Goal: Task Accomplishment & Management: Manage account settings

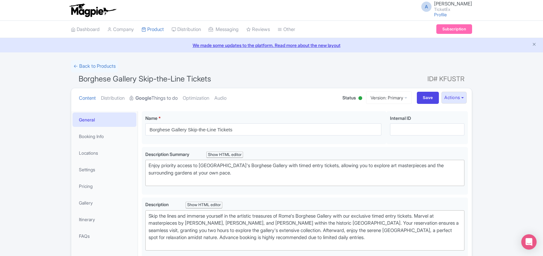
click at [158, 93] on link "Google Things to do" at bounding box center [154, 98] width 48 height 20
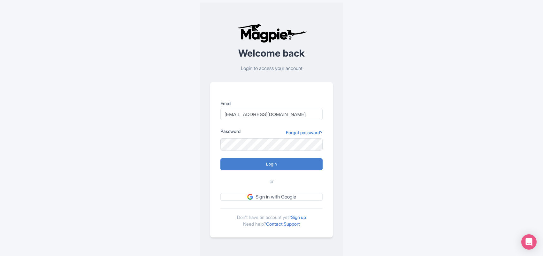
type input "Anshulchittodiya@ticketex.co"
click at [220, 158] on input "Login" at bounding box center [271, 164] width 102 height 12
type input "Logging in..."
click at [220, 158] on input "Login" at bounding box center [271, 164] width 102 height 12
type input "Logging in..."
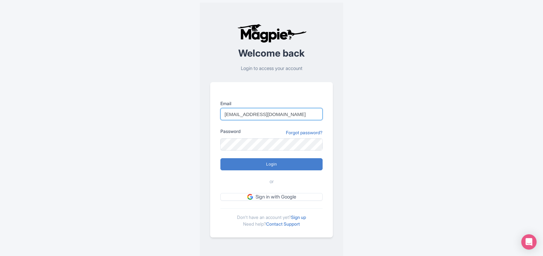
drag, startPoint x: 289, startPoint y: 114, endPoint x: 215, endPoint y: 117, distance: 73.8
click at [215, 117] on div "Email Anshulchittodiya@ticketex.co Password Forgot password? Login or Sign in w…" at bounding box center [271, 159] width 123 height 155
paste input "."
type input "Anshul.chittodiya@ticketex.co"
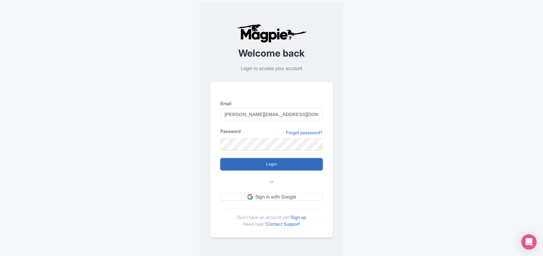
click at [257, 158] on input "Login" at bounding box center [271, 164] width 102 height 12
type input "Logging in..."
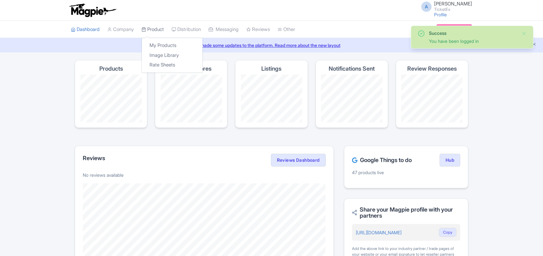
click at [156, 27] on link "Product" at bounding box center [153, 30] width 22 height 18
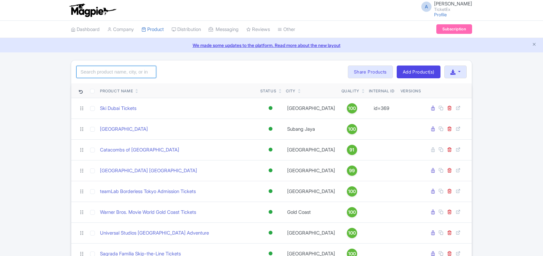
drag, startPoint x: 0, startPoint y: 0, endPoint x: 114, endPoint y: 70, distance: 133.7
click at [114, 70] on input "search" at bounding box center [116, 72] width 80 height 12
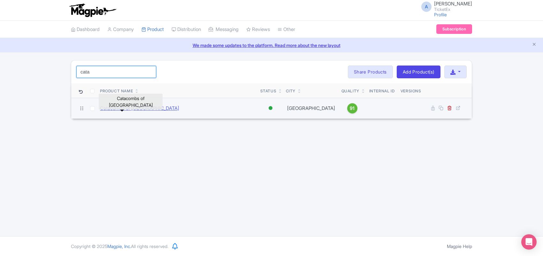
type input "cata"
click at [117, 108] on link "Catacombs of [GEOGRAPHIC_DATA]" at bounding box center [139, 108] width 79 height 7
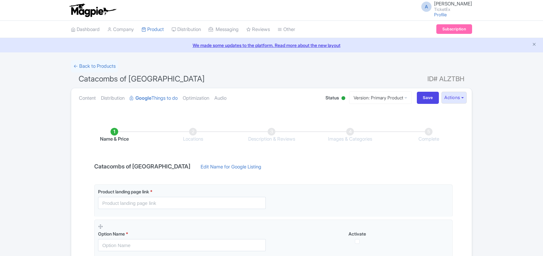
scroll to position [117, 0]
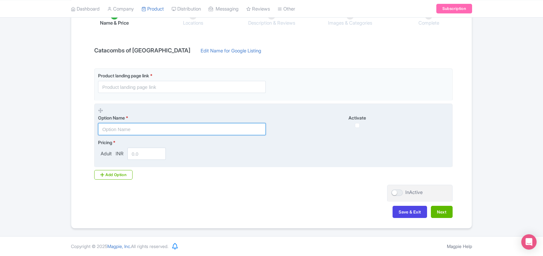
click at [129, 128] on input "text" at bounding box center [182, 129] width 168 height 12
paste input "Catacombs of paris admission tickets"
type input "Catacombs of paris admission tickets"
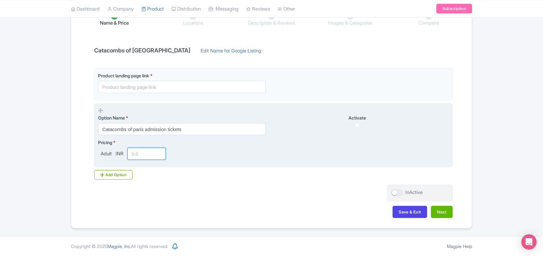
click at [142, 152] on input "number" at bounding box center [146, 154] width 38 height 12
type input "3498"
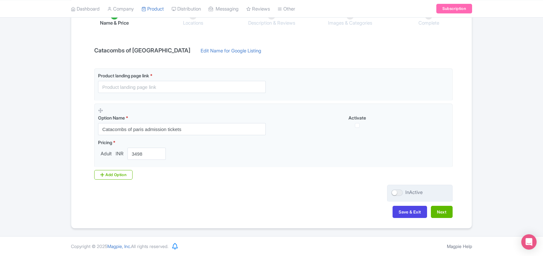
click at [397, 192] on div at bounding box center [397, 192] width 12 height 6
click at [396, 192] on input "InActive" at bounding box center [393, 192] width 4 height 4
checkbox input "true"
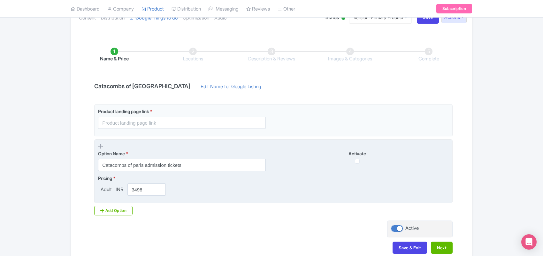
scroll to position [0, 0]
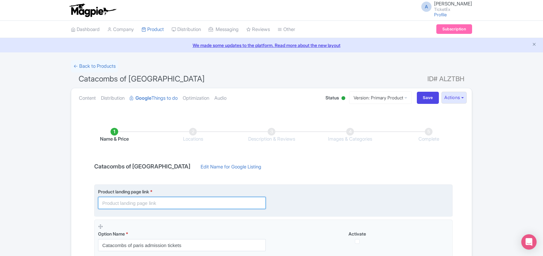
click at [140, 200] on input "text" at bounding box center [182, 203] width 168 height 12
paste input "[URL][DOMAIN_NAME]"
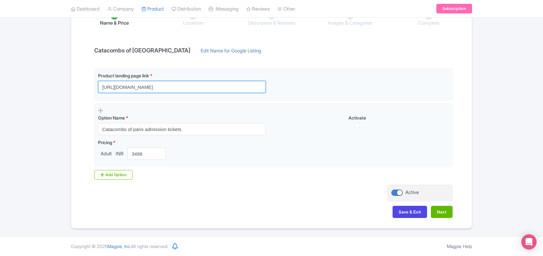
scroll to position [117, 0]
type input "[URL][DOMAIN_NAME]"
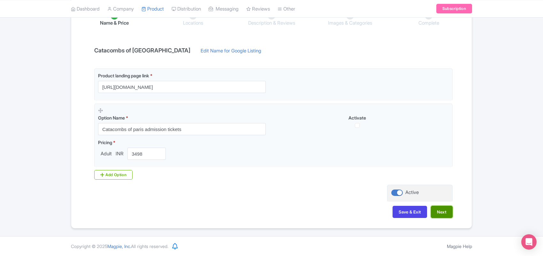
click at [440, 207] on button "Next" at bounding box center [442, 212] width 22 height 12
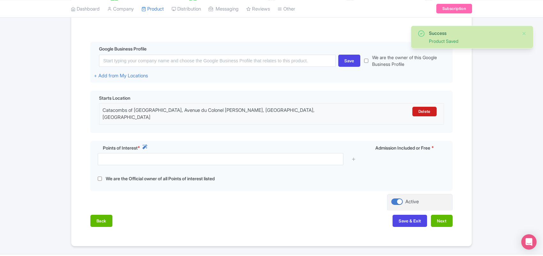
scroll to position [148, 0]
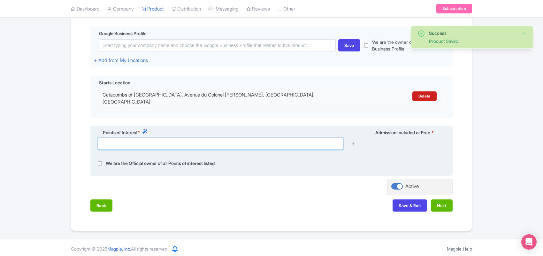
click at [165, 138] on input "text" at bounding box center [221, 144] width 246 height 12
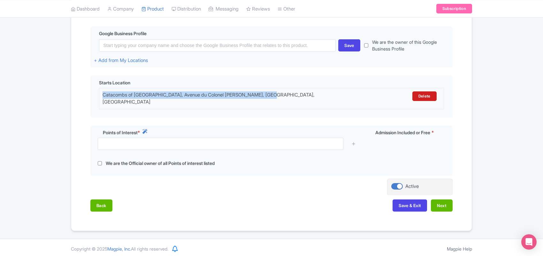
drag, startPoint x: 272, startPoint y: 95, endPoint x: 87, endPoint y: 95, distance: 184.7
click at [87, 95] on div "Name & Price Locations Description & Reviews Images & Categories Complete Edit …" at bounding box center [271, 92] width 393 height 251
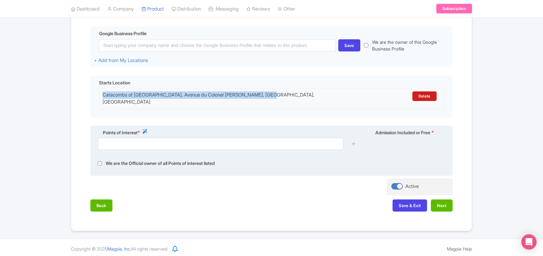
copy div "Catacombs of Paris, Avenue du Colonel Henri Rol-Tanguy, Paris, France"
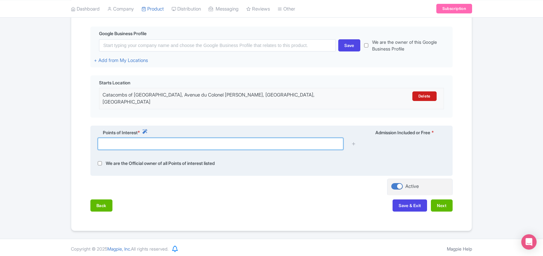
click at [159, 139] on input "text" at bounding box center [221, 144] width 246 height 12
paste input "Catacombs of Paris, Avenue du Colonel Henri Rol-Tanguy, Paris, France"
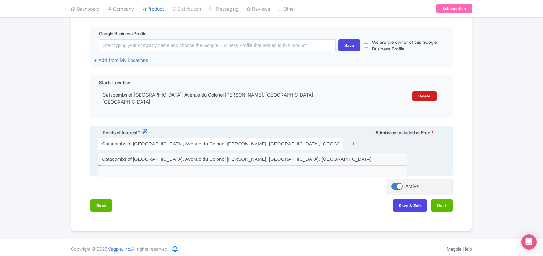
click at [354, 141] on icon at bounding box center [353, 143] width 5 height 5
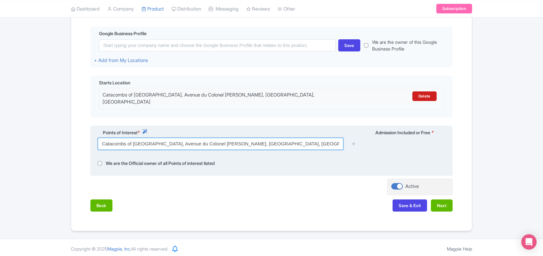
click at [293, 138] on input "Catacombs of Paris, Avenue du Colonel Henri Rol-Tanguy, Paris, France" at bounding box center [221, 144] width 246 height 12
type input "Catacombs of Paris, Avenue du Colonel Henri Rol-Tanguy, Paris, France"
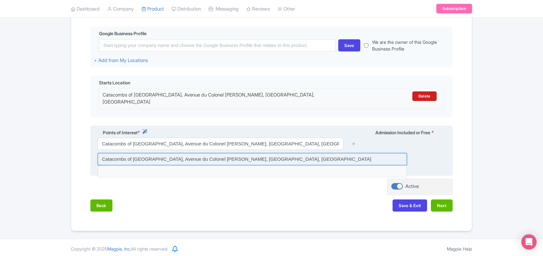
click at [277, 157] on input at bounding box center [252, 159] width 309 height 12
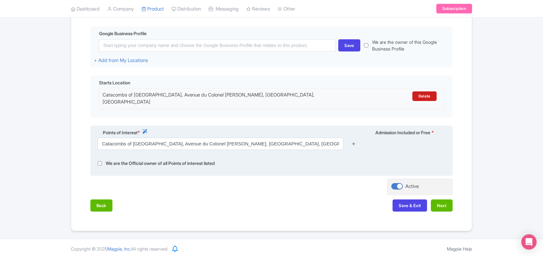
click at [354, 141] on icon at bounding box center [353, 143] width 5 height 5
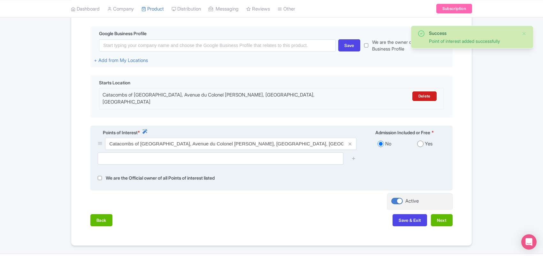
click at [420, 141] on input "radio" at bounding box center [420, 144] width 6 height 6
radio input "true"
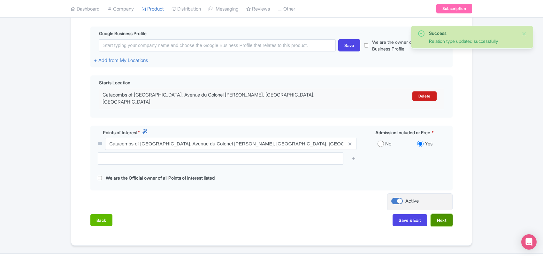
click at [439, 214] on button "Next" at bounding box center [442, 220] width 22 height 12
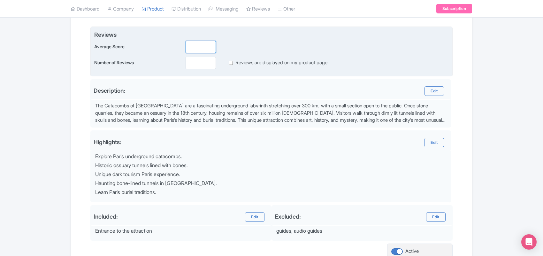
click at [194, 47] on input "number" at bounding box center [201, 47] width 30 height 12
type input "1.9"
click at [197, 62] on input "number" at bounding box center [201, 63] width 30 height 12
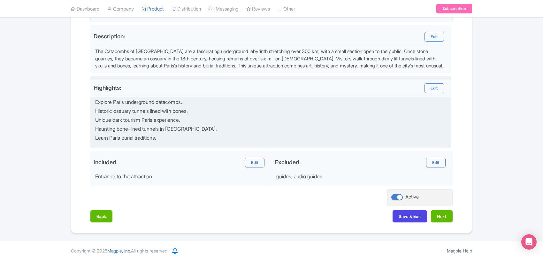
scroll to position [208, 0]
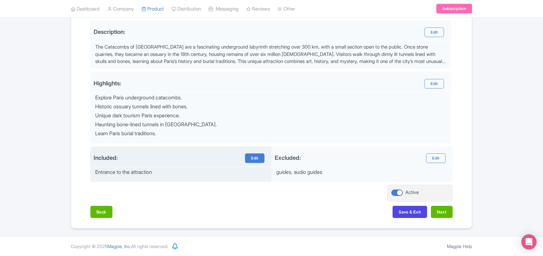
type input "0"
click at [254, 157] on link "Edit" at bounding box center [254, 158] width 19 height 10
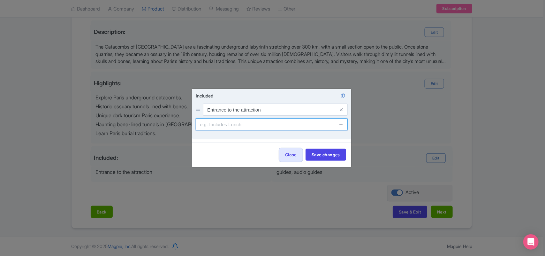
click at [229, 126] on input "text" at bounding box center [272, 124] width 152 height 12
type input "Skip the line entry"
click at [342, 125] on icon at bounding box center [341, 124] width 5 height 5
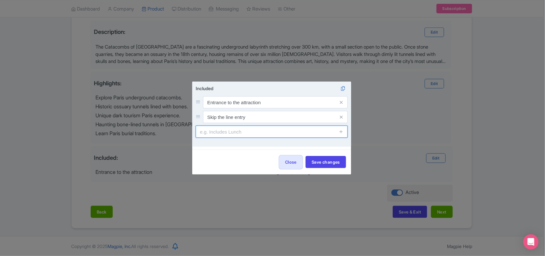
click at [222, 131] on input "text" at bounding box center [272, 132] width 152 height 12
type input "A"
type input "self guided"
click at [340, 133] on icon at bounding box center [341, 131] width 5 height 5
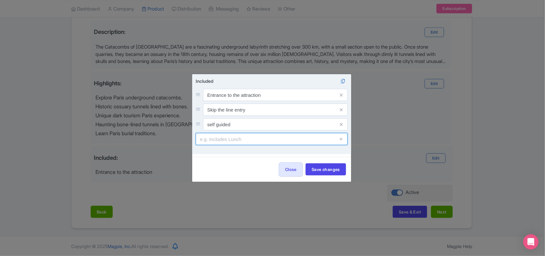
click at [226, 139] on input "text" at bounding box center [272, 139] width 152 height 12
click at [226, 140] on input "Audio" at bounding box center [272, 139] width 152 height 12
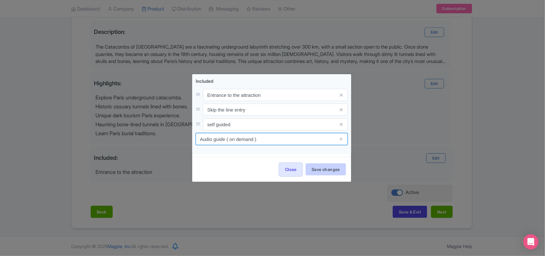
type input "Audio guide ( on demand )"
click at [330, 168] on button "Save changes" at bounding box center [326, 169] width 41 height 12
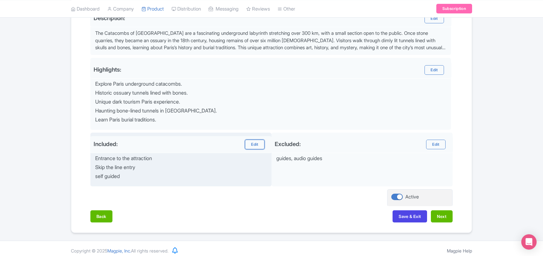
scroll to position [226, 0]
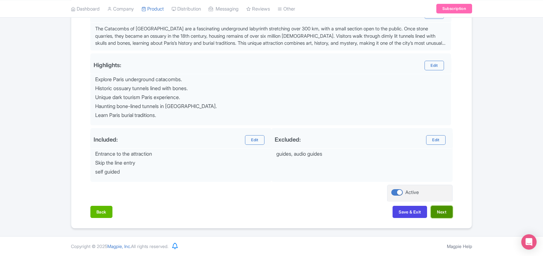
click at [440, 213] on button "Next" at bounding box center [442, 212] width 22 height 12
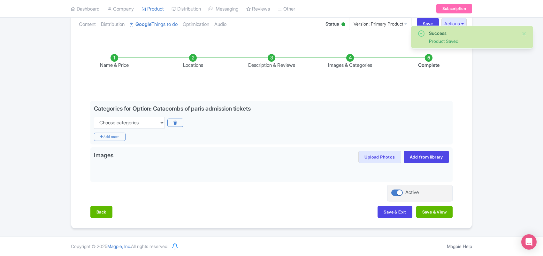
scroll to position [74, 0]
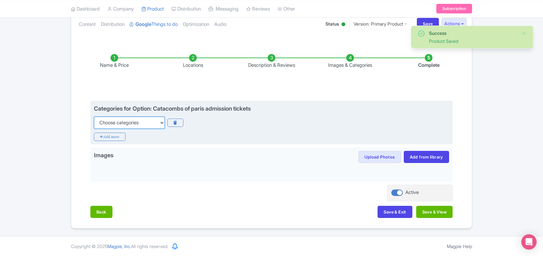
click at [136, 119] on select "Choose categories Adults Only Animals Audio Guide Beaches Bike Tours Boat Tours…" at bounding box center [129, 123] width 71 height 12
select select "self-guided"
click at [94, 117] on select "Choose categories Adults Only Animals Audio Guide Beaches Bike Tours Boat Tours…" at bounding box center [129, 123] width 71 height 12
click at [111, 135] on icon "Add more" at bounding box center [110, 137] width 32 height 8
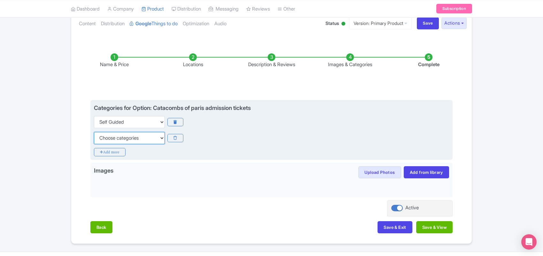
click at [111, 138] on select "Choose categories Adults Only Animals Audio Guide Beaches Bike Tours Boat Tours…" at bounding box center [129, 138] width 71 height 12
select select "museums"
click at [94, 132] on select "Choose categories Adults Only Animals Audio Guide Beaches Bike Tours Boat Tours…" at bounding box center [129, 138] width 71 height 12
click at [111, 152] on icon "Add more" at bounding box center [110, 152] width 32 height 8
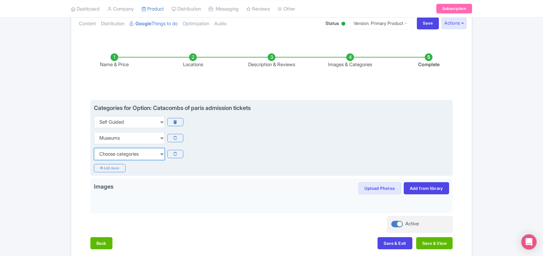
click at [110, 150] on select "Choose categories Adults Only Animals Audio Guide Beaches Bike Tours Boat Tours…" at bounding box center [129, 154] width 71 height 12
select select "family-friendly"
click at [112, 170] on icon "Add more" at bounding box center [110, 168] width 32 height 8
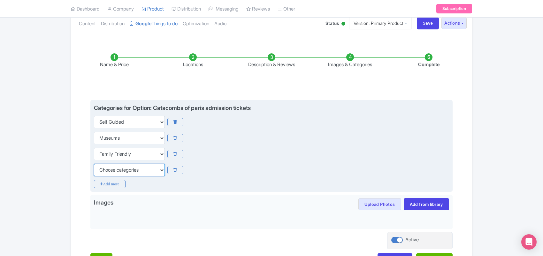
click at [112, 170] on select "Choose categories Adults Only Animals Audio Guide Beaches Bike Tours Boat Tours…" at bounding box center [129, 170] width 71 height 12
select select "guided-tours"
click at [94, 164] on select "Choose categories Adults Only Animals Audio Guide Beaches Bike Tours Boat Tours…" at bounding box center [129, 170] width 71 height 12
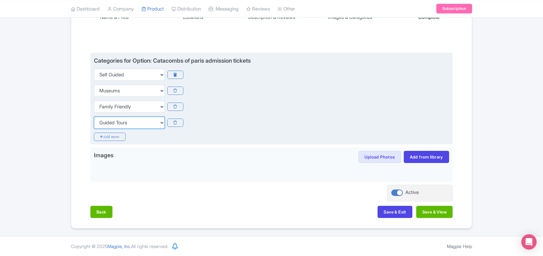
scroll to position [122, 0]
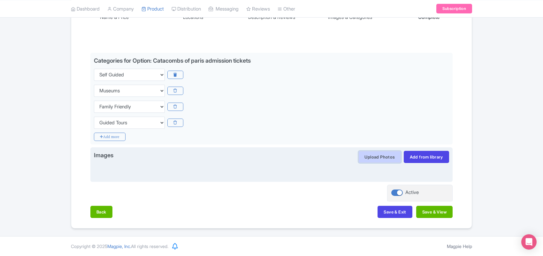
click at [379, 156] on button "Upload Photos" at bounding box center [380, 157] width 42 height 12
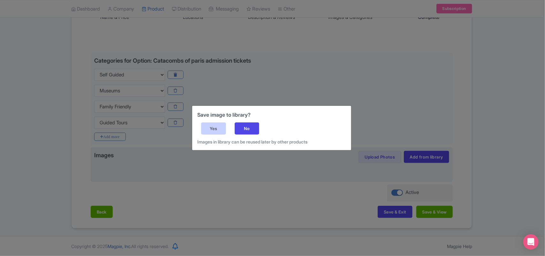
click at [210, 133] on div "Yes" at bounding box center [213, 128] width 25 height 12
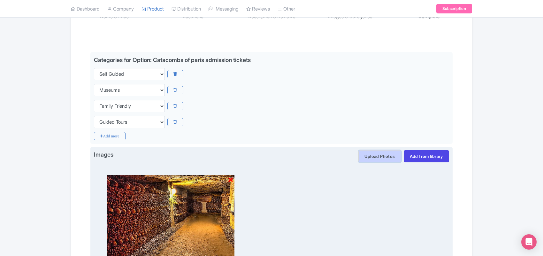
click at [370, 155] on button "Upload Photos" at bounding box center [380, 156] width 42 height 12
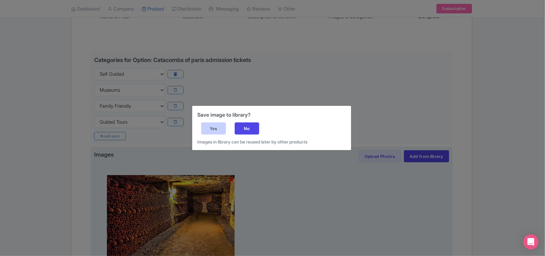
click at [211, 126] on div "Yes" at bounding box center [213, 128] width 25 height 12
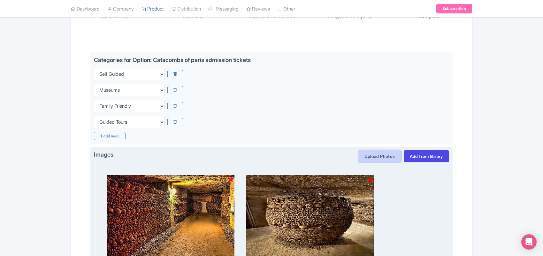
click at [372, 157] on button "Upload Photos" at bounding box center [380, 156] width 42 height 12
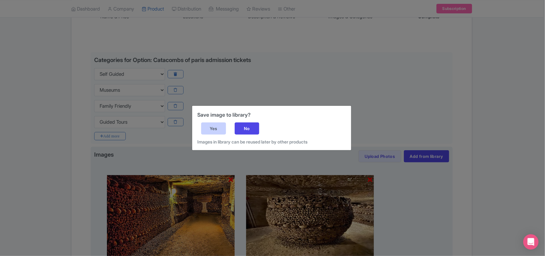
click at [213, 128] on div "Yes" at bounding box center [213, 128] width 25 height 12
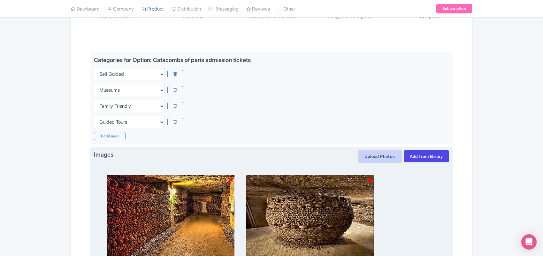
click at [379, 156] on button "Upload Photos" at bounding box center [380, 156] width 42 height 12
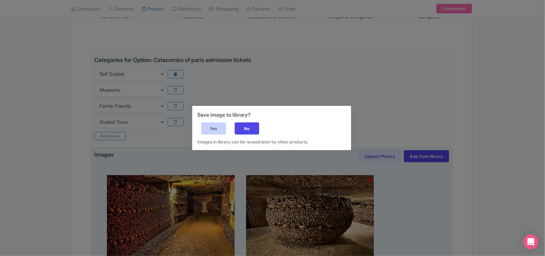
click at [212, 124] on div "Yes" at bounding box center [213, 128] width 25 height 12
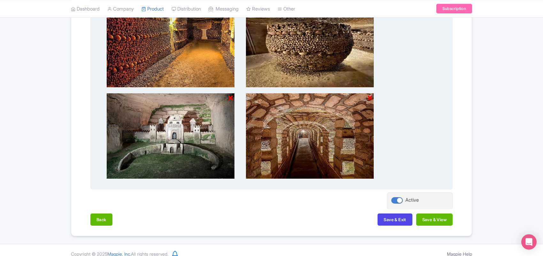
scroll to position [304, 0]
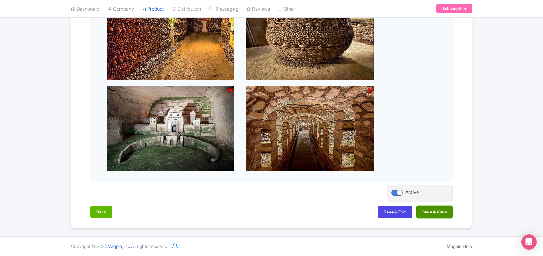
click at [432, 213] on button "Save & View" at bounding box center [434, 212] width 36 height 12
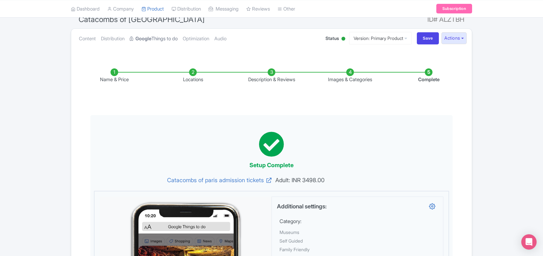
scroll to position [0, 0]
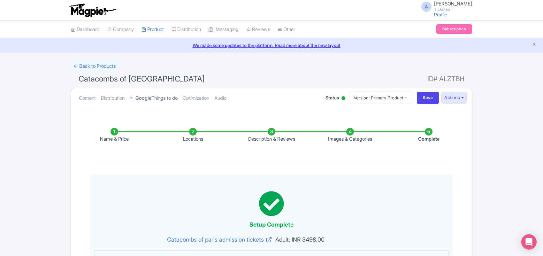
click at [155, 98] on link "Google Things to do" at bounding box center [154, 98] width 48 height 20
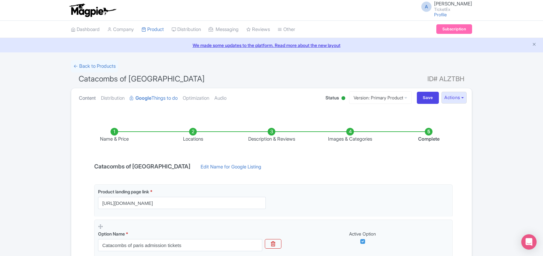
click at [88, 98] on link "Content" at bounding box center [87, 98] width 17 height 20
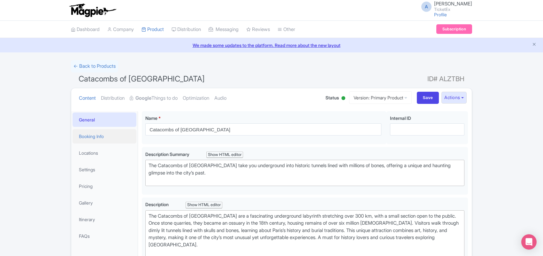
click at [92, 136] on link "Booking Info" at bounding box center [105, 136] width 64 height 14
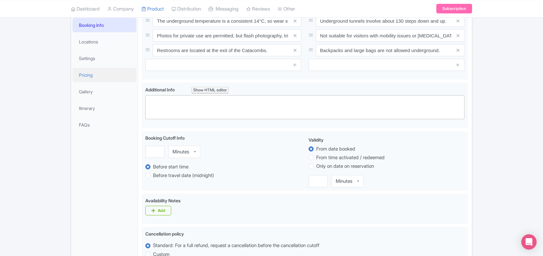
scroll to position [74, 0]
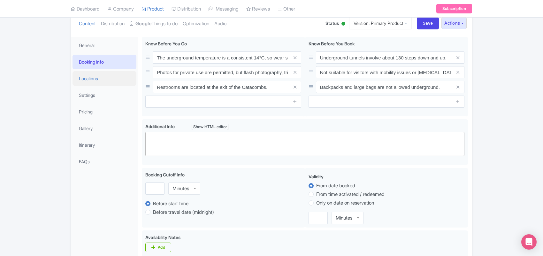
click at [93, 79] on link "Locations" at bounding box center [105, 78] width 64 height 14
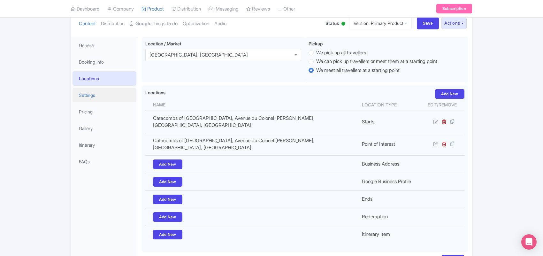
click at [95, 96] on link "Settings" at bounding box center [105, 95] width 64 height 14
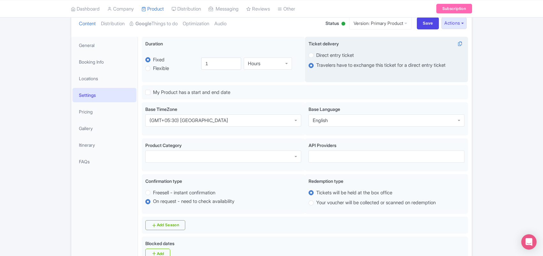
drag, startPoint x: 335, startPoint y: 66, endPoint x: 421, endPoint y: 66, distance: 86.3
click at [421, 66] on label "Travelers have to exchange this ticket for a direct entry ticket" at bounding box center [380, 65] width 129 height 7
click at [323, 66] on input "Travelers have to exchange this ticket for a direct entry ticket" at bounding box center [319, 65] width 6 height 6
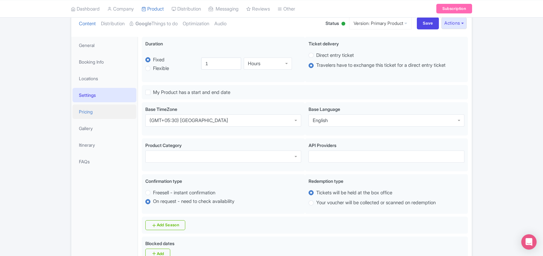
click at [84, 111] on link "Pricing" at bounding box center [105, 111] width 64 height 14
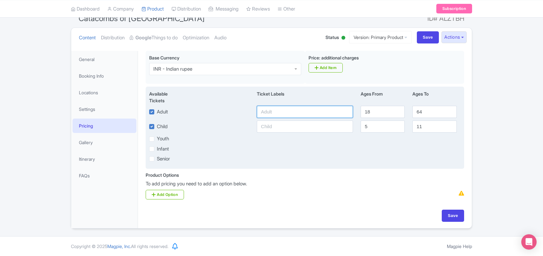
click at [266, 111] on input "text" at bounding box center [305, 112] width 96 height 12
type input "6000"
click at [270, 123] on input "text" at bounding box center [305, 126] width 96 height 12
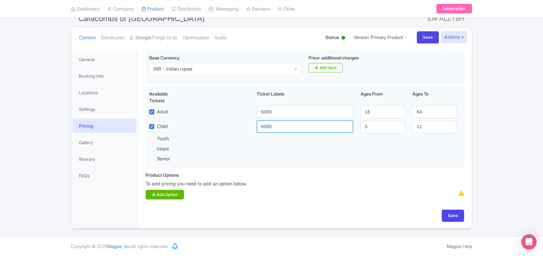
type input "6000"
click at [161, 194] on link "Add Option" at bounding box center [165, 195] width 38 height 10
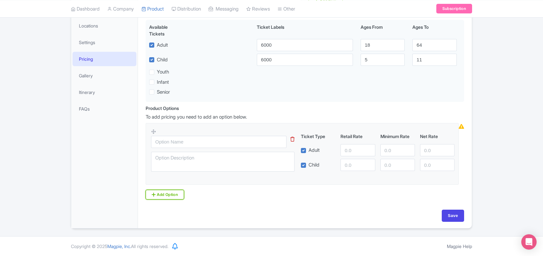
scroll to position [129, 0]
click at [196, 141] on input "text" at bounding box center [218, 142] width 135 height 12
paste input "Catacombs of paris admission tickets"
click at [196, 144] on input "Catacombs of paris admission tickets" at bounding box center [218, 142] width 135 height 12
click at [185, 141] on input "Catacombs of paris admission tickets" at bounding box center [218, 142] width 135 height 12
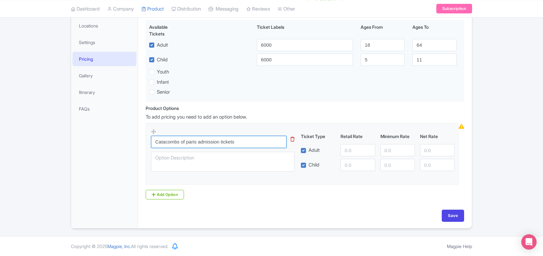
type input "Catacombs of paris admission tickets"
click at [341, 147] on input "number" at bounding box center [358, 150] width 35 height 12
type input "3498"
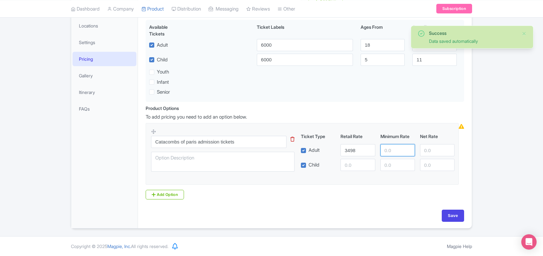
paste input "3498"
type input "3498"
paste input "3498"
type input "3498"
paste input "3498"
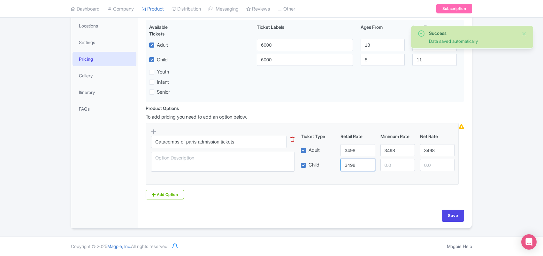
type input "3498"
paste input "3498"
type input "3498"
paste input "3498"
type input "3498"
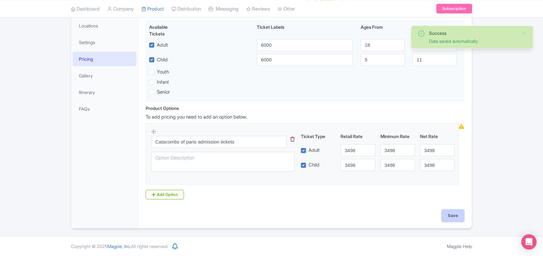
click at [450, 215] on input "Save" at bounding box center [453, 216] width 22 height 12
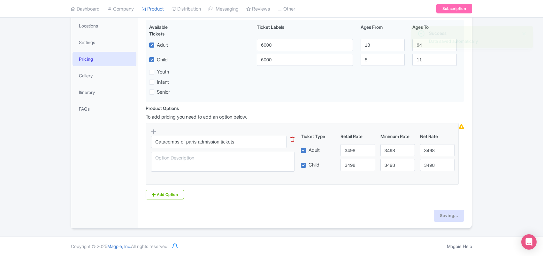
type input "Saving..."
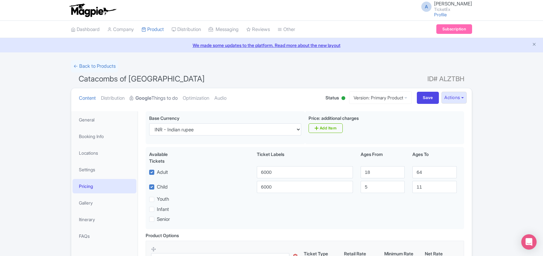
click at [161, 97] on link "Google Things to do" at bounding box center [154, 98] width 48 height 20
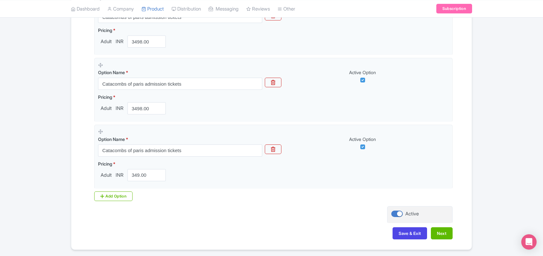
scroll to position [240, 0]
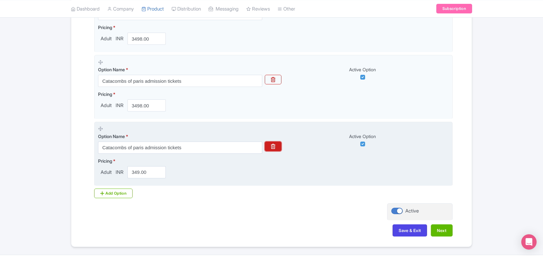
click at [272, 147] on icon "button" at bounding box center [273, 146] width 4 height 5
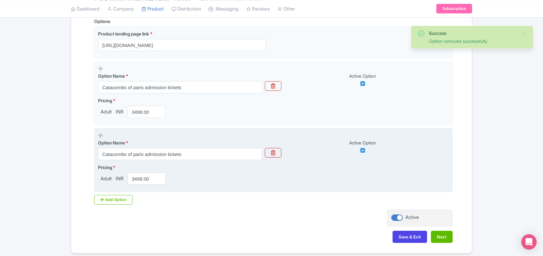
scroll to position [153, 0]
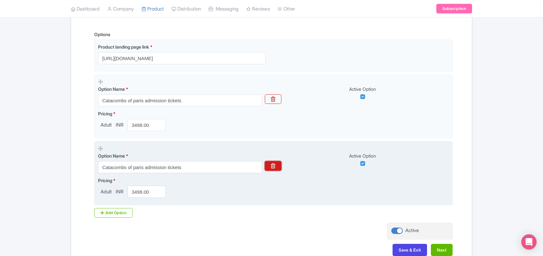
click at [273, 167] on icon "button" at bounding box center [273, 165] width 4 height 5
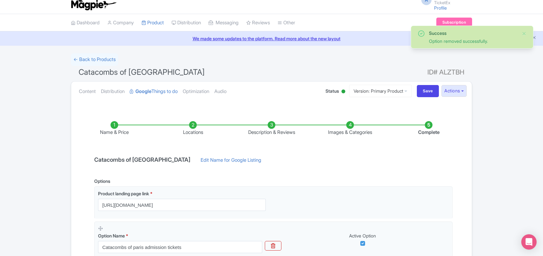
scroll to position [6, 0]
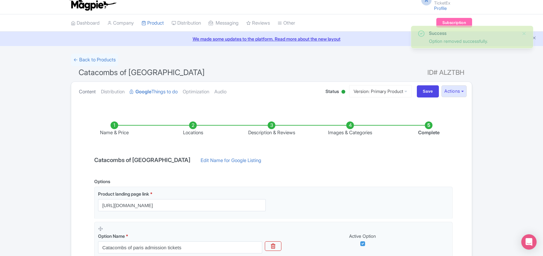
click at [90, 91] on link "Content" at bounding box center [87, 92] width 17 height 20
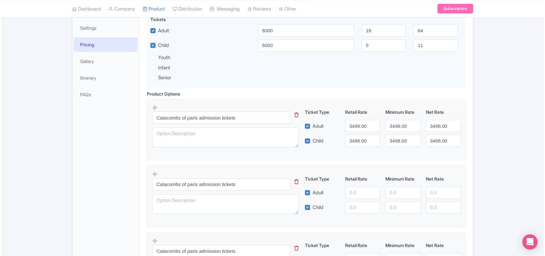
scroll to position [253, 0]
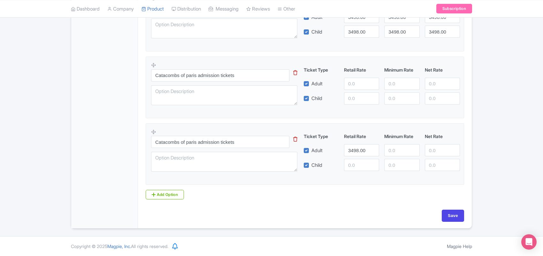
click at [295, 139] on icon at bounding box center [295, 139] width 4 height 5
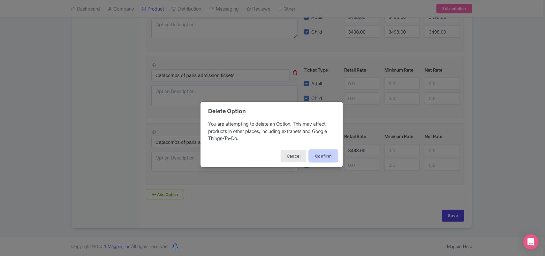
click at [318, 158] on button "Confirm" at bounding box center [323, 156] width 29 height 12
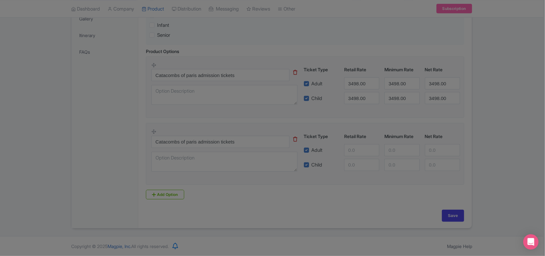
scroll to position [186, 0]
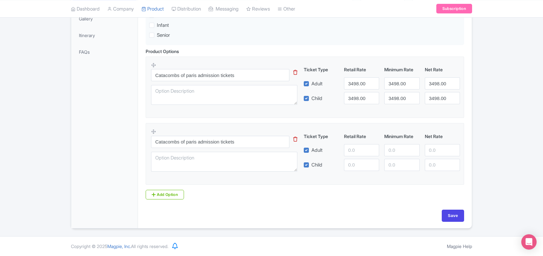
click at [293, 137] on icon at bounding box center [295, 139] width 4 height 5
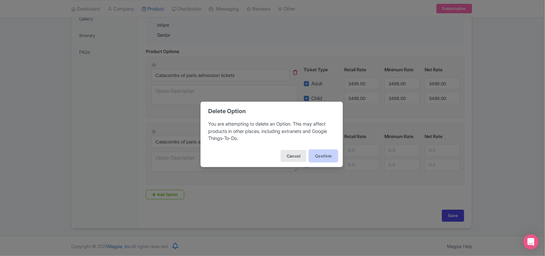
click at [317, 154] on button "Confirm" at bounding box center [323, 156] width 29 height 12
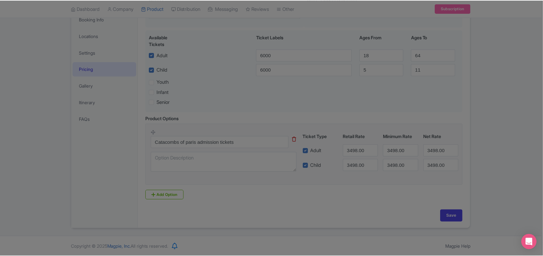
scroll to position [119, 0]
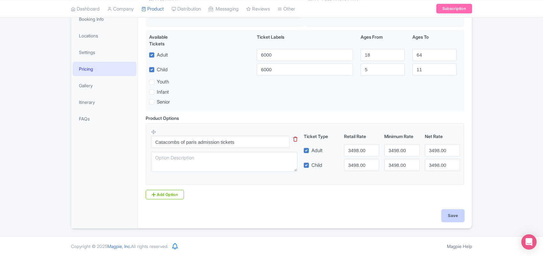
click at [449, 210] on input "Save" at bounding box center [453, 216] width 22 height 12
type input "Saving..."
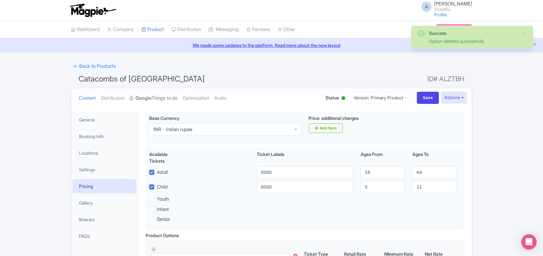
click at [151, 98] on strong "Google" at bounding box center [143, 98] width 16 height 7
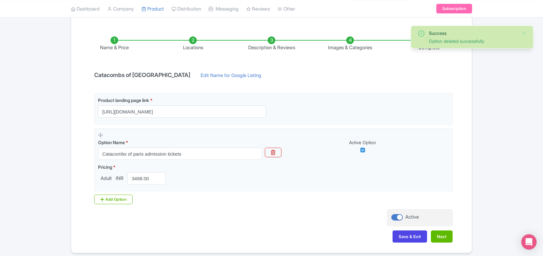
scroll to position [117, 0]
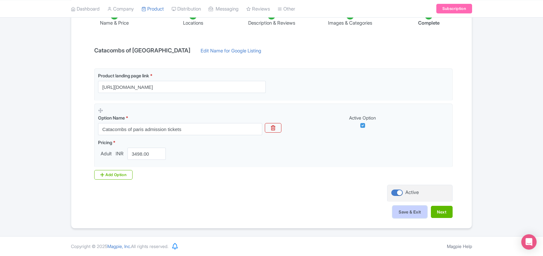
click at [402, 212] on button "Save & Exit" at bounding box center [410, 212] width 35 height 12
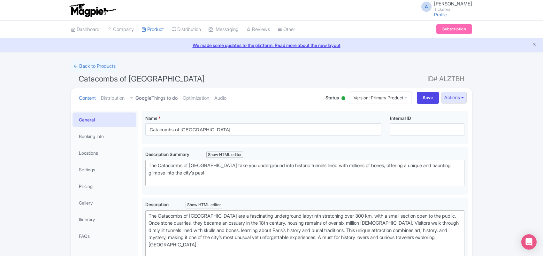
click at [166, 97] on link "Google Things to do" at bounding box center [154, 98] width 48 height 20
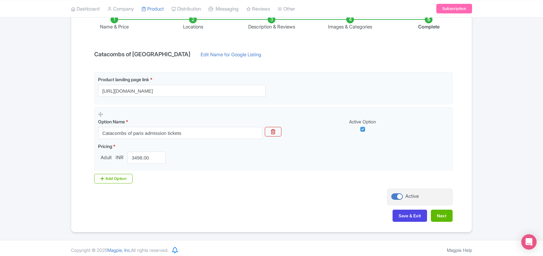
scroll to position [117, 0]
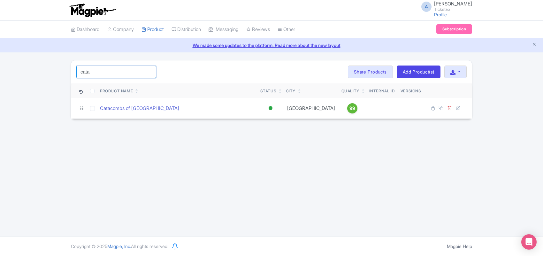
drag, startPoint x: 103, startPoint y: 70, endPoint x: 42, endPoint y: 73, distance: 61.4
click at [42, 73] on div "cata Search Bulk Actions [GEOGRAPHIC_DATA] Add to Collection Share Products Add…" at bounding box center [271, 89] width 543 height 59
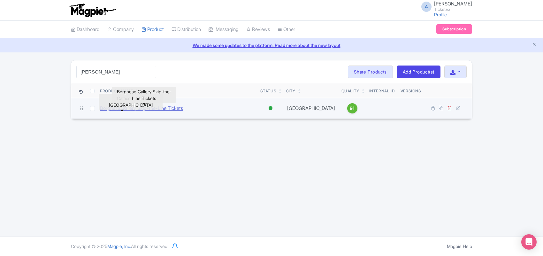
click at [117, 109] on link "Borghese Gallery Skip-the-Line Tickets" at bounding box center [141, 108] width 83 height 7
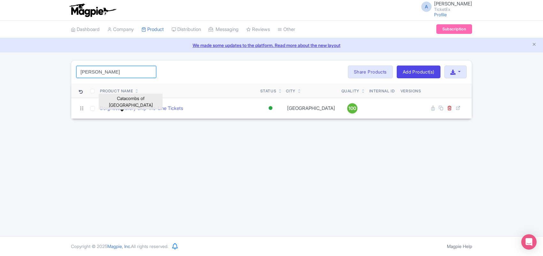
drag, startPoint x: 100, startPoint y: 72, endPoint x: 26, endPoint y: 70, distance: 74.5
click at [26, 70] on div "borgh Search Bulk Actions Delete Add to Collection Share Products Add to Collec…" at bounding box center [271, 89] width 543 height 59
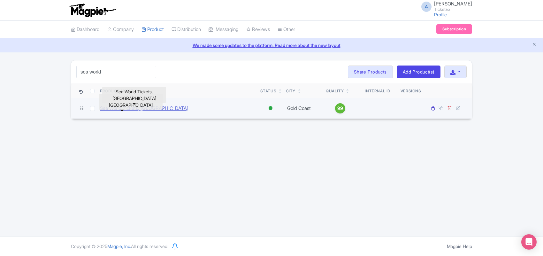
click at [117, 110] on link "Sea World Tickets, Gold Coast" at bounding box center [144, 108] width 89 height 7
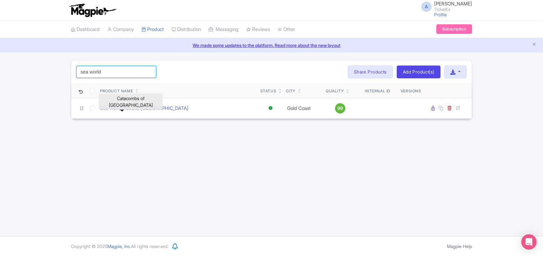
drag, startPoint x: 109, startPoint y: 72, endPoint x: 0, endPoint y: 73, distance: 108.6
click at [0, 73] on div "sea world Search Bulk Actions Delete Add to Collection Share Products Add to Co…" at bounding box center [271, 89] width 543 height 59
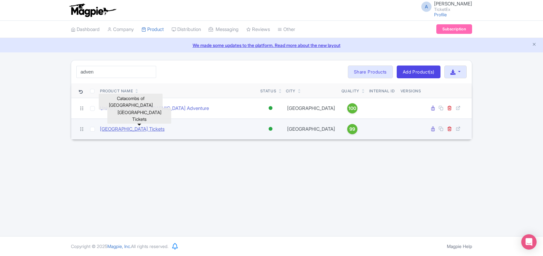
click at [137, 129] on link "Adventure Cove Waterpark Tickets" at bounding box center [132, 129] width 65 height 7
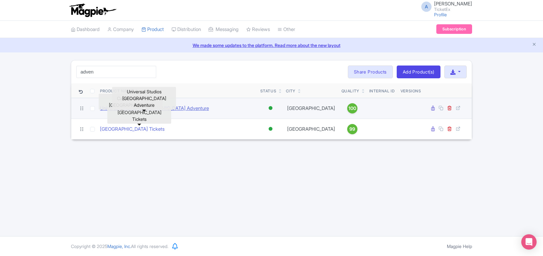
click at [179, 108] on link "Universal Studios Singapore Adventure" at bounding box center [154, 108] width 109 height 7
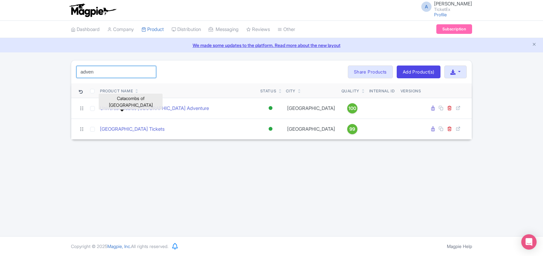
drag, startPoint x: 101, startPoint y: 71, endPoint x: 31, endPoint y: 71, distance: 70.0
click at [31, 71] on div "adven Search Bulk Actions Delete Add to Collection Share Products Add to Collec…" at bounding box center [271, 100] width 543 height 80
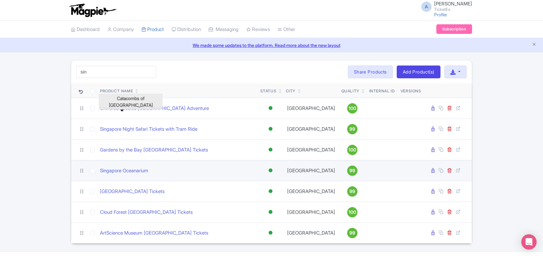
click at [130, 179] on td "Singapore Oceanarium" at bounding box center [177, 170] width 160 height 21
click at [131, 174] on link "Singapore Oceanarium" at bounding box center [124, 170] width 48 height 7
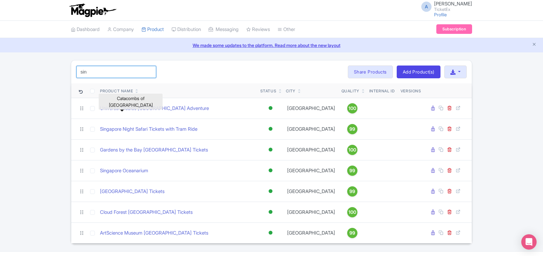
drag, startPoint x: 91, startPoint y: 73, endPoint x: 62, endPoint y: 73, distance: 28.8
click at [62, 73] on div "sin Search Bulk Actions Delete Add to Collection Share Products Add to Collecti…" at bounding box center [271, 151] width 543 height 183
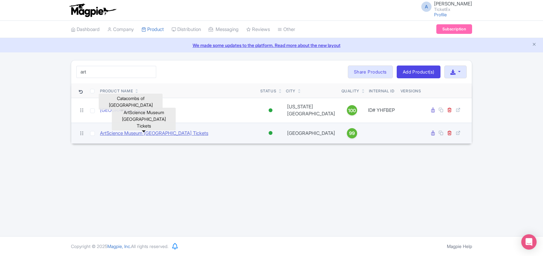
click at [126, 130] on link "ArtScience Museum Singapore Tickets" at bounding box center [154, 133] width 108 height 7
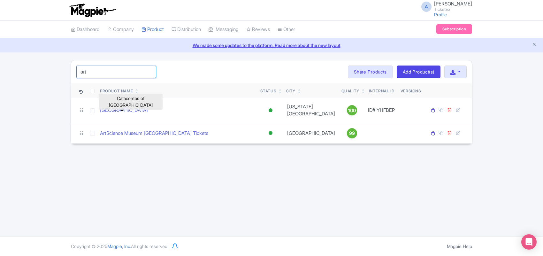
drag, startPoint x: 99, startPoint y: 73, endPoint x: 26, endPoint y: 73, distance: 73.8
click at [26, 73] on div "art Search Bulk Actions Delete Add to Collection Share Products Add to Collecti…" at bounding box center [271, 102] width 543 height 84
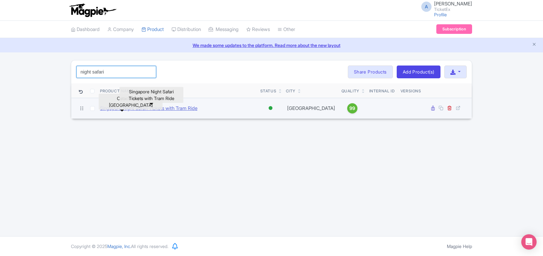
type input "night safari"
click at [197, 110] on link "Singapore Night Safari Tickets with Tram Ride" at bounding box center [148, 108] width 97 height 7
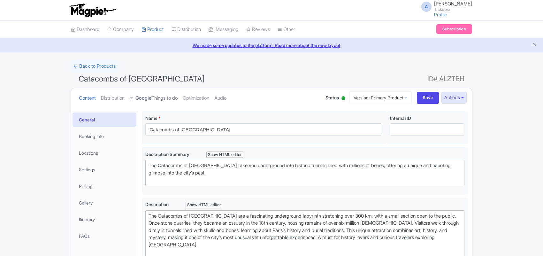
click at [155, 98] on link "Google Things to do" at bounding box center [154, 98] width 48 height 20
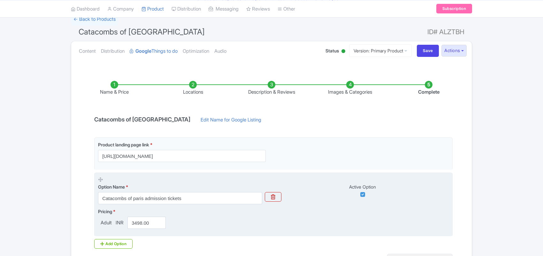
scroll to position [117, 0]
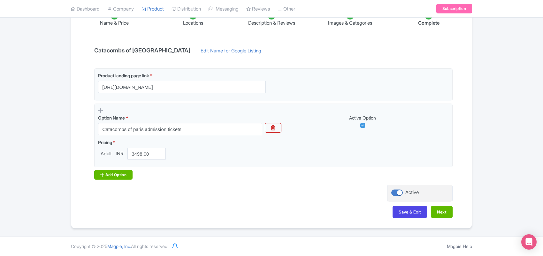
click at [108, 175] on div "Add Option" at bounding box center [113, 175] width 38 height 10
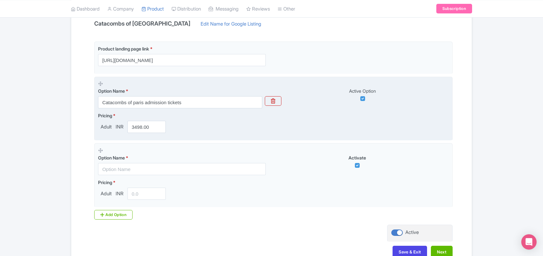
scroll to position [157, 0]
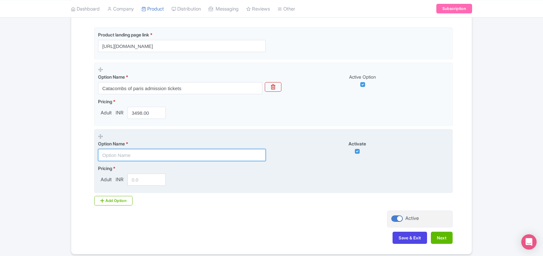
click at [116, 156] on input "text" at bounding box center [182, 155] width 168 height 12
paste input "San Gennaro catacomb tour in Naples"
type input "San Gennaro catacomb tour in Naples"
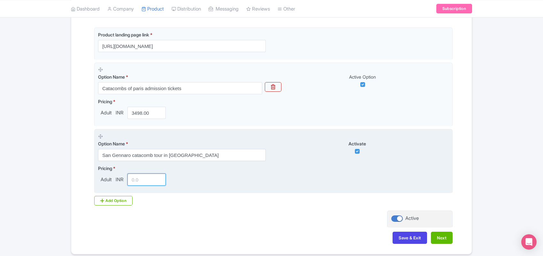
click at [138, 184] on input "number" at bounding box center [146, 180] width 38 height 12
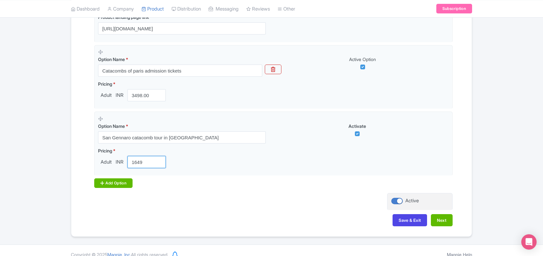
scroll to position [184, 0]
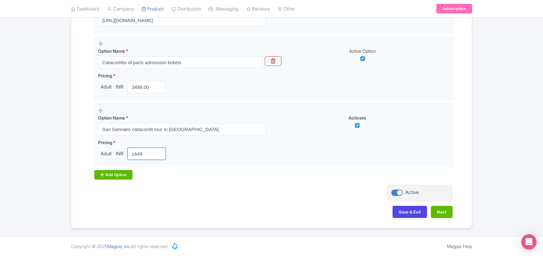
type input "1649"
click at [120, 176] on div "Add Option" at bounding box center [113, 175] width 38 height 10
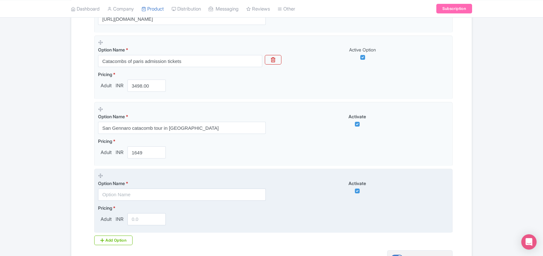
scroll to position [224, 0]
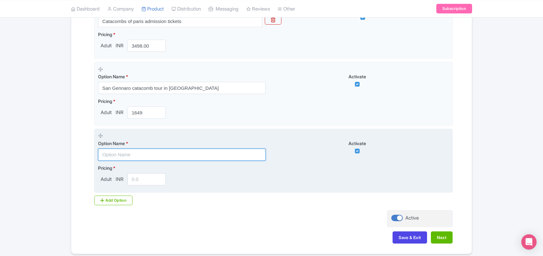
click at [117, 158] on input "text" at bounding box center [182, 155] width 168 height 12
paste input "Saint Callixtus Catacomb tour in [GEOGRAPHIC_DATA]"
type input "Saint Callixtus Catacomb tour in [GEOGRAPHIC_DATA]"
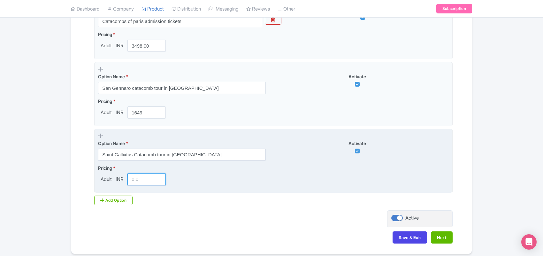
click at [137, 180] on input "number" at bounding box center [146, 179] width 38 height 12
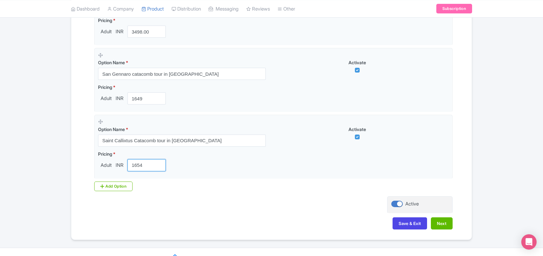
scroll to position [251, 0]
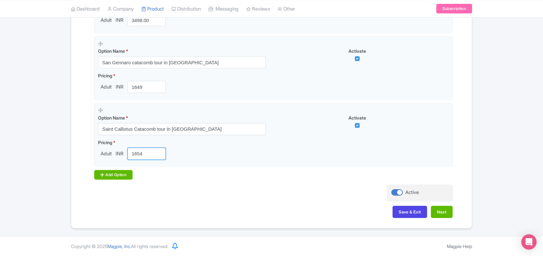
type input "1654"
click at [116, 174] on div "Add Option" at bounding box center [113, 175] width 38 height 10
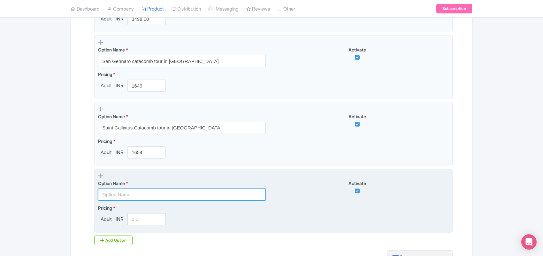
click at [136, 197] on input "text" at bounding box center [182, 195] width 168 height 12
paste input "Catacombs and Seine river cruise ticket in [GEOGRAPHIC_DATA]"
type input "Catacombs and Seine river cruise ticket in [GEOGRAPHIC_DATA]"
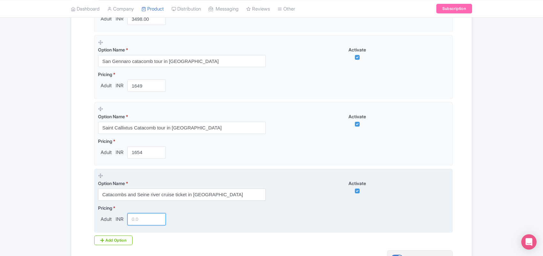
click at [137, 221] on input "number" at bounding box center [146, 219] width 38 height 12
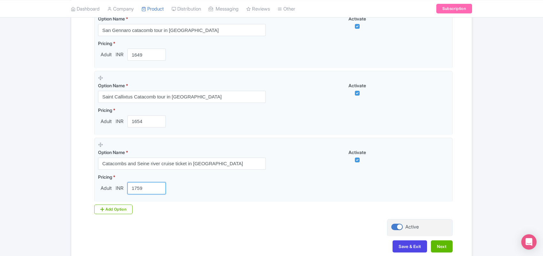
scroll to position [318, 0]
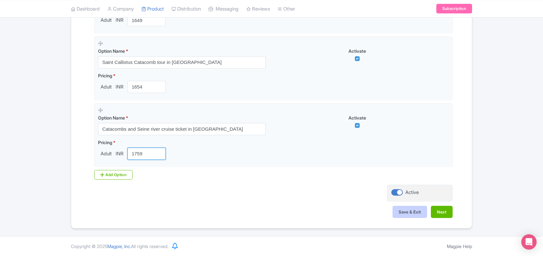
type input "1759"
click at [419, 211] on button "Save & Exit" at bounding box center [410, 212] width 35 height 12
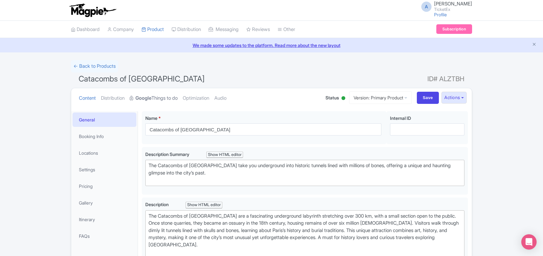
click at [155, 98] on link "Google Things to do" at bounding box center [154, 98] width 48 height 20
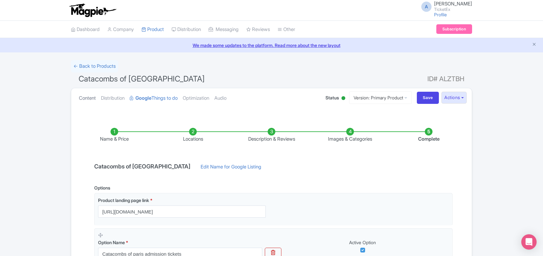
click at [81, 98] on link "Content" at bounding box center [87, 98] width 17 height 20
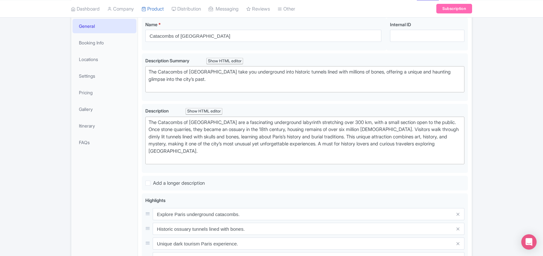
scroll to position [80, 0]
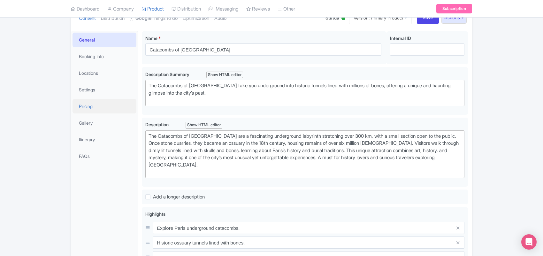
click at [94, 109] on link "Pricing" at bounding box center [105, 106] width 64 height 14
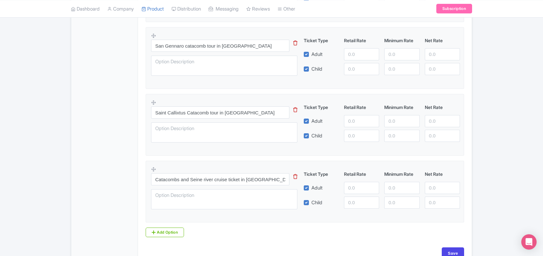
scroll to position [240, 0]
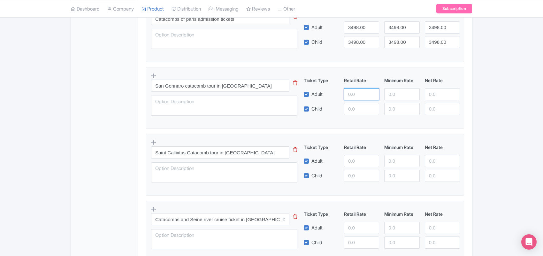
click at [353, 94] on input "number" at bounding box center [361, 94] width 35 height 12
paste input "1649.00"
type input "1649.00"
paste input "1649.00"
type input "1649.00"
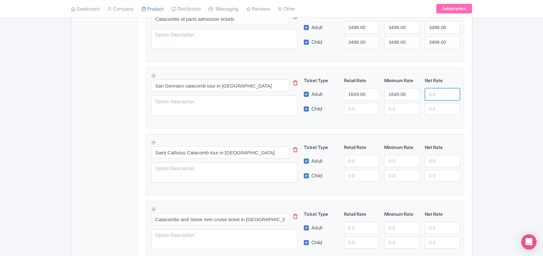
paste input "1649.00"
type input "1649.00"
click at [349, 109] on input "number" at bounding box center [361, 109] width 35 height 12
paste input "1649.00"
type input "1649.00"
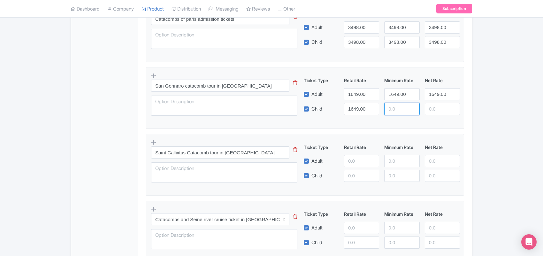
paste input "1649.00"
type input "1649.00"
paste input "1649.00"
type input "1649.00"
click at [353, 158] on input "number" at bounding box center [361, 161] width 35 height 12
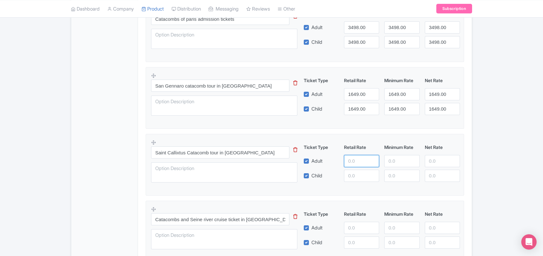
paste input "1654.00"
type input "1654.00"
paste input "1654.00"
type input "1654.00"
paste input "1654.00"
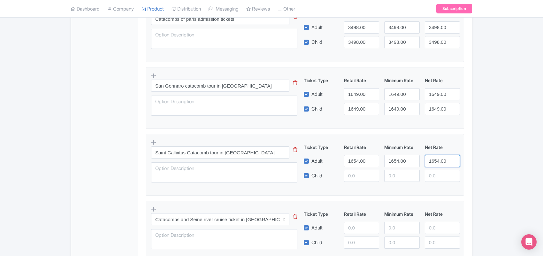
type input "1654.00"
click at [356, 177] on input "number" at bounding box center [361, 176] width 35 height 12
paste input "1654.00"
type input "1654.00"
paste input "1654.00"
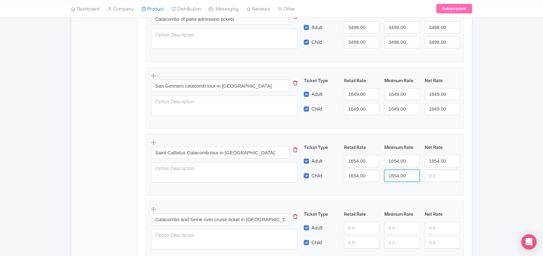
type input "1654.00"
paste input "1654.00"
type input "1654.00"
click at [352, 226] on input "number" at bounding box center [361, 228] width 35 height 12
type input "1759"
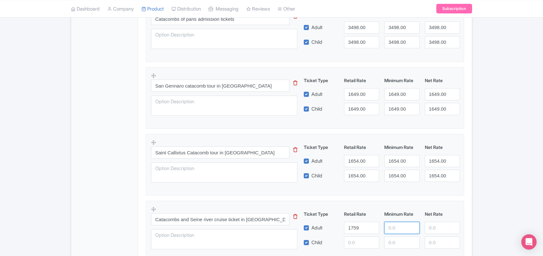
paste input "1759"
type input "1759"
paste input "1759"
type input "1759"
paste input "1759"
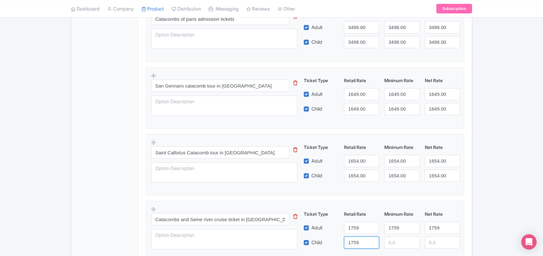
type input "1759"
paste input "1759"
type input "1759"
paste input "1759"
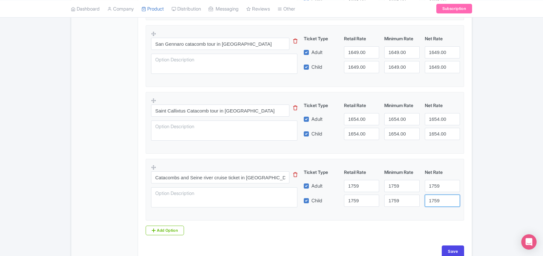
scroll to position [320, 0]
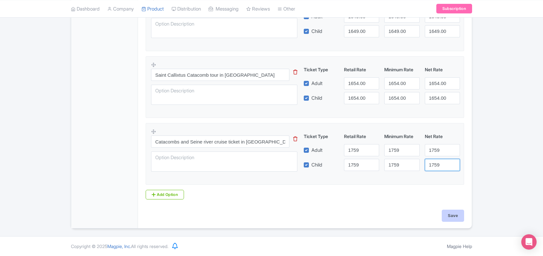
type input "1759"
click at [451, 217] on input "Save" at bounding box center [453, 216] width 22 height 12
type input "Saving..."
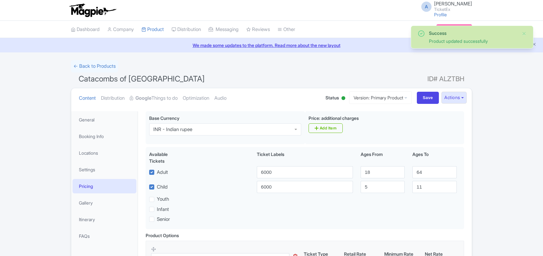
scroll to position [111, 0]
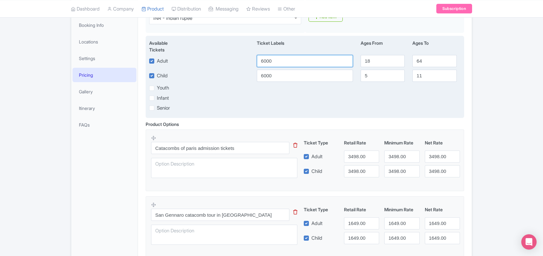
click at [270, 58] on input "6000" at bounding box center [305, 61] width 96 height 12
click at [263, 63] on input "6000" at bounding box center [305, 61] width 96 height 12
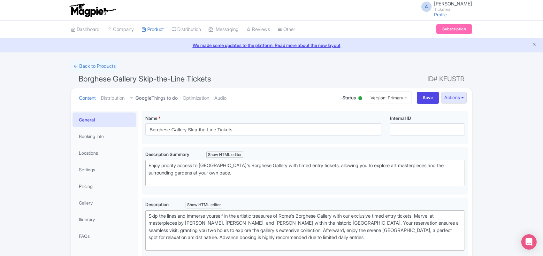
click at [164, 98] on link "Google Things to do" at bounding box center [154, 98] width 48 height 20
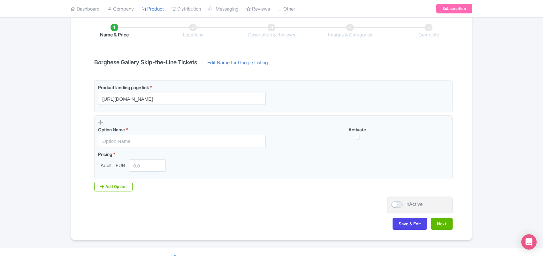
scroll to position [117, 0]
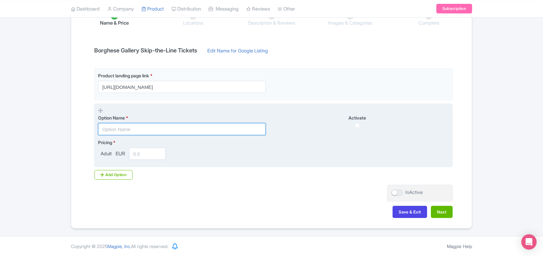
click at [129, 128] on input "text" at bounding box center [182, 129] width 168 height 12
paste input "Borghese Gallery Tickets, [GEOGRAPHIC_DATA]"
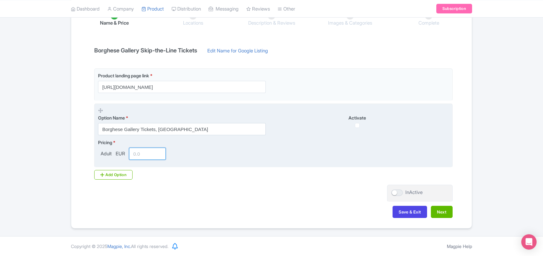
click at [139, 154] on input "number" at bounding box center [147, 154] width 37 height 12
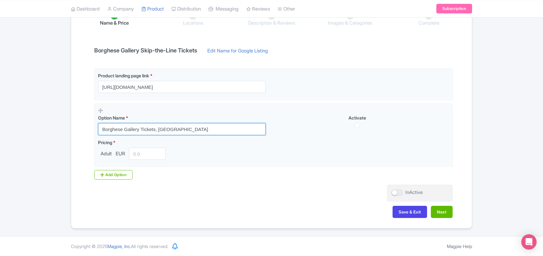
drag, startPoint x: 174, startPoint y: 130, endPoint x: 37, endPoint y: 135, distance: 137.1
click at [37, 135] on div "← Back to Products Borghese Gallery Skip-the-Line Tickets ID# KFUSTR Content Di…" at bounding box center [271, 86] width 543 height 284
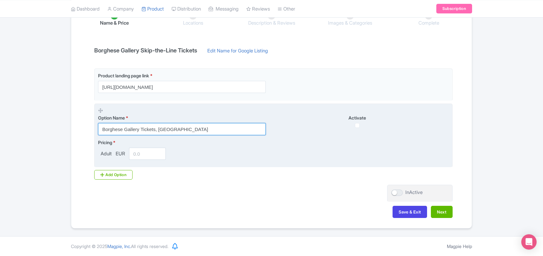
paste input "Admission"
type input "Borghese Gallery Admission Tickets, [GEOGRAPHIC_DATA]"
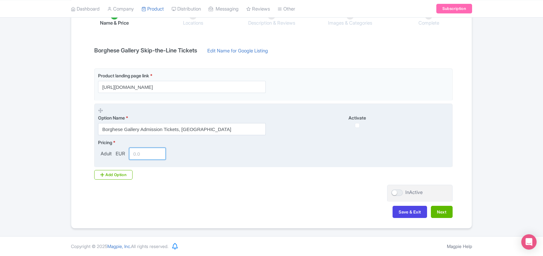
click at [141, 151] on input "number" at bounding box center [147, 154] width 37 height 12
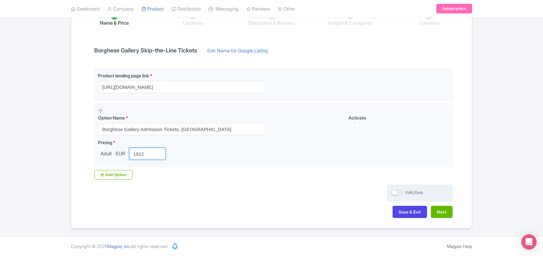
type input "1912"
click at [396, 191] on div at bounding box center [397, 192] width 12 height 6
click at [396, 191] on input "InActive" at bounding box center [393, 192] width 4 height 4
checkbox input "true"
click at [436, 206] on button "Next" at bounding box center [442, 212] width 22 height 12
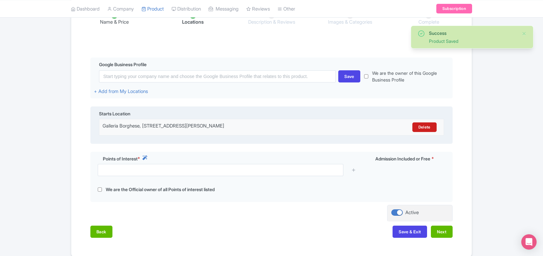
drag, startPoint x: 274, startPoint y: 126, endPoint x: 102, endPoint y: 127, distance: 171.9
click at [102, 127] on div "Galleria Borghese, Piazzale Scipione Borghese, 5, 00197 Roma RM, Italy Delete" at bounding box center [272, 127] width 346 height 10
copy div "Galleria Borghese, Piazzale Scipione Borghese, 5, 00197 Roma RM, Italy"
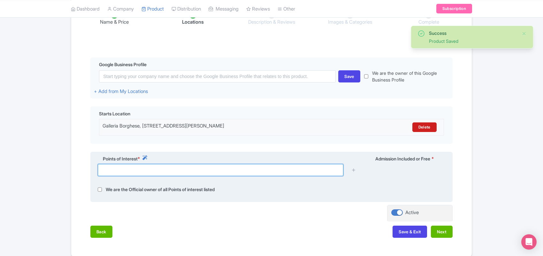
click at [149, 168] on input "text" at bounding box center [221, 170] width 246 height 12
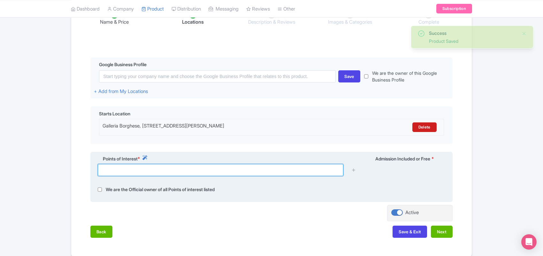
paste input "Galleria Borghese, Piazzale Scipione Borghese, 5, 00197 Roma RM, Italy"
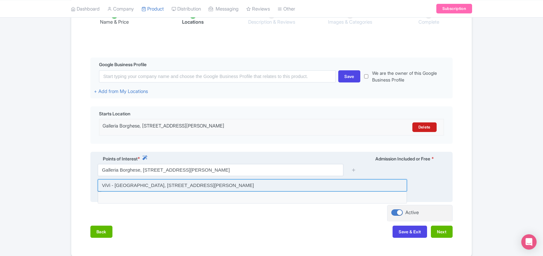
click at [158, 186] on input at bounding box center [252, 185] width 309 height 12
type input "ViVi - Galleria Borghese, Piazzale Scipione Borghese, 5, 00197 Roma, RM, Italy"
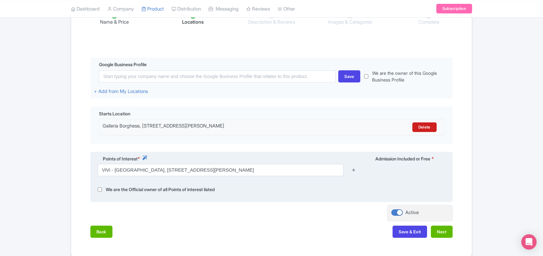
click at [354, 171] on icon at bounding box center [353, 169] width 5 height 5
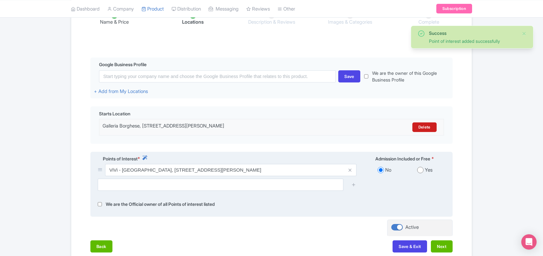
click at [418, 173] on input "radio" at bounding box center [420, 170] width 6 height 6
radio input "true"
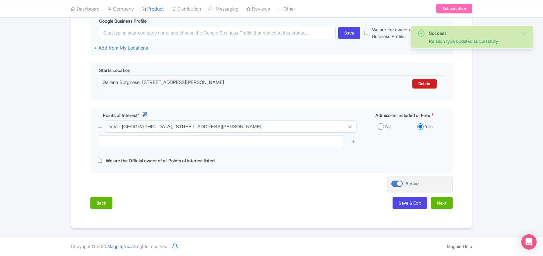
scroll to position [162, 0]
click at [441, 203] on button "Next" at bounding box center [442, 203] width 22 height 12
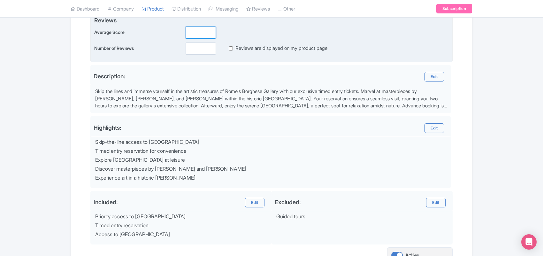
click at [199, 35] on input "number" at bounding box center [201, 33] width 30 height 12
type input "2.9"
click at [198, 51] on input "number" at bounding box center [201, 48] width 30 height 12
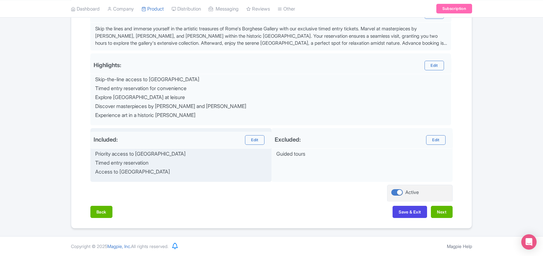
scroll to position [226, 0]
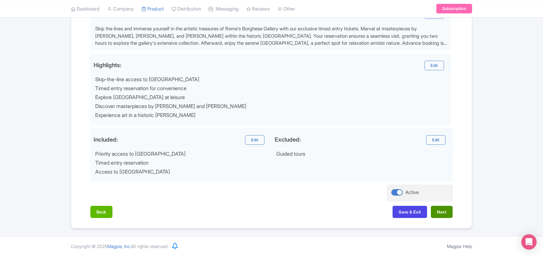
type input "0"
click at [438, 210] on button "Next" at bounding box center [442, 212] width 22 height 12
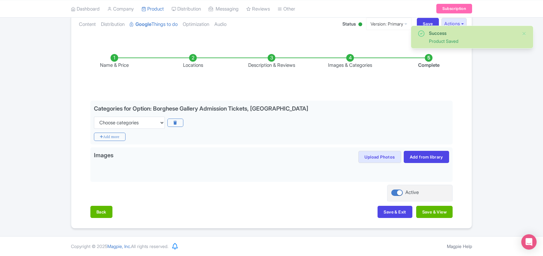
scroll to position [74, 0]
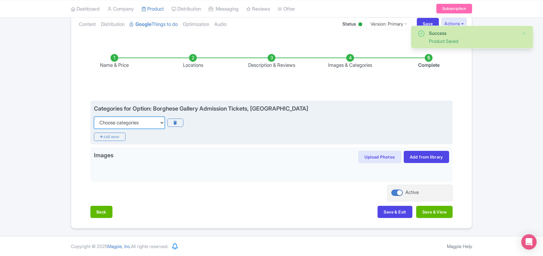
click at [141, 119] on select "Choose categories Adults Only Animals Audio Guide Beaches Bike Tours Boat Tours…" at bounding box center [129, 123] width 71 height 12
select select "family-friendly"
click at [117, 134] on icon "Add more" at bounding box center [110, 137] width 32 height 8
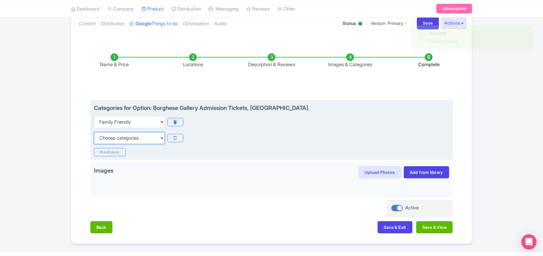
click at [114, 137] on select "Choose categories Adults Only Animals Audio Guide Beaches Bike Tours Boat Tours…" at bounding box center [129, 138] width 71 height 12
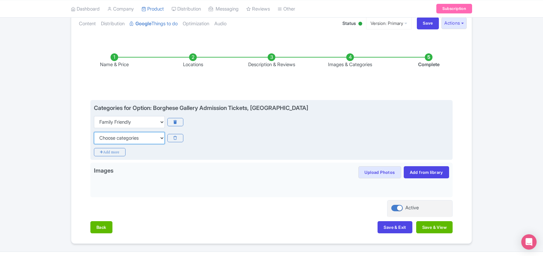
select select "museums"
click at [94, 132] on select "Choose categories Adults Only Animals Audio Guide Beaches Bike Tours Boat Tours…" at bounding box center [129, 138] width 71 height 12
click at [110, 154] on icon "Add more" at bounding box center [110, 152] width 32 height 8
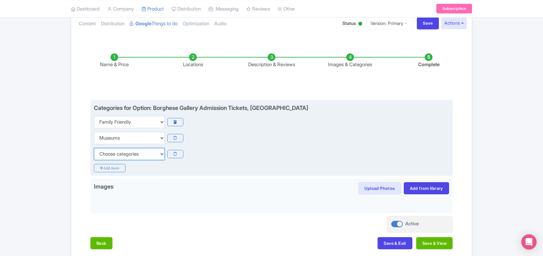
click at [107, 151] on select "Choose categories Adults Only Animals Audio Guide Beaches Bike Tours Boat Tours…" at bounding box center [129, 154] width 71 height 12
select select "guided-tours"
click at [110, 154] on select "Choose categories Adults Only Animals Audio Guide Beaches Bike Tours Boat Tours…" at bounding box center [129, 154] width 71 height 12
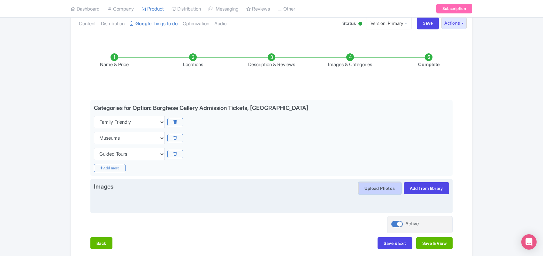
click at [377, 187] on button "Upload Photos" at bounding box center [380, 188] width 42 height 12
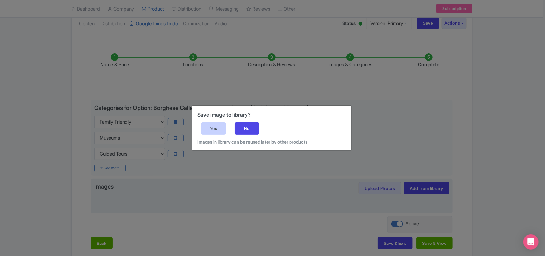
click at [211, 131] on div "Yes" at bounding box center [213, 128] width 25 height 12
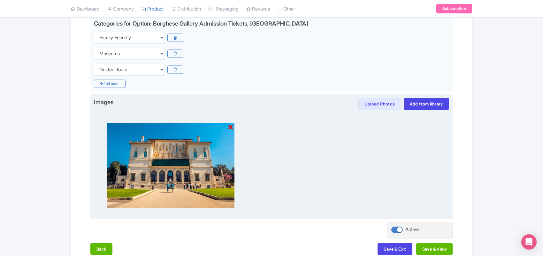
scroll to position [194, 0]
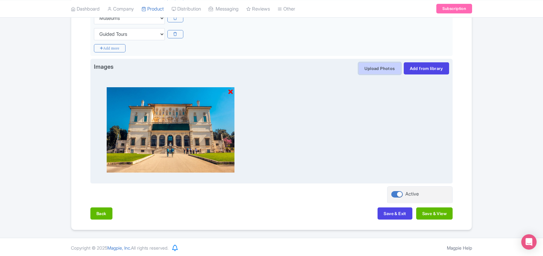
click at [370, 70] on button "Upload Photos" at bounding box center [380, 68] width 42 height 12
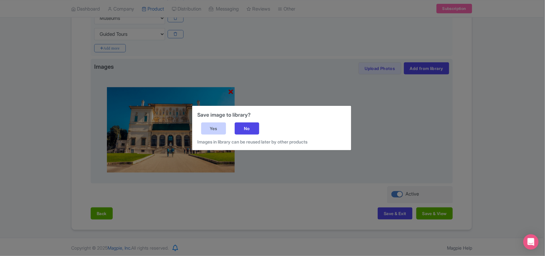
click at [217, 128] on div "Yes" at bounding box center [213, 128] width 25 height 12
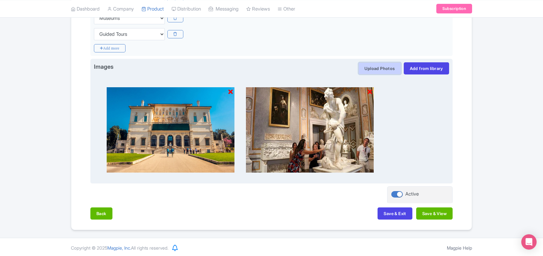
click at [377, 66] on button "Upload Photos" at bounding box center [380, 68] width 42 height 12
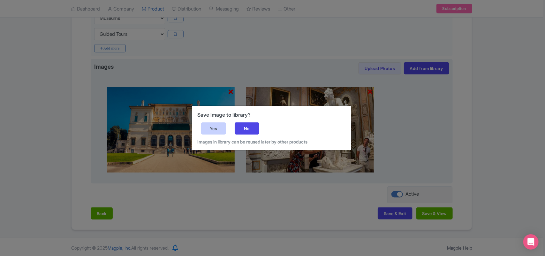
click at [209, 129] on div "Yes" at bounding box center [213, 128] width 25 height 12
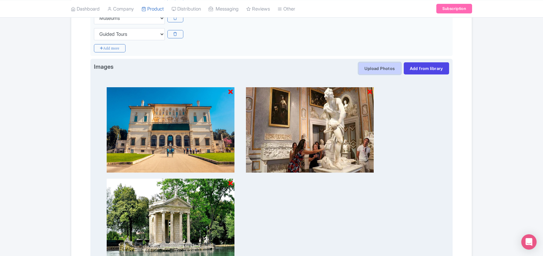
click at [371, 70] on button "Upload Photos" at bounding box center [380, 68] width 42 height 12
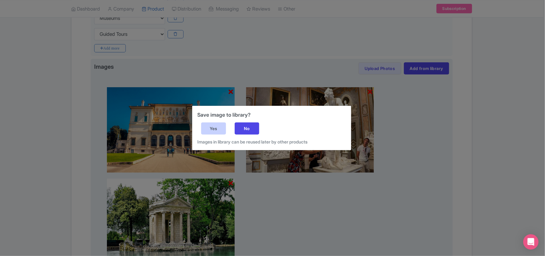
click at [213, 126] on div "Yes" at bounding box center [213, 128] width 25 height 12
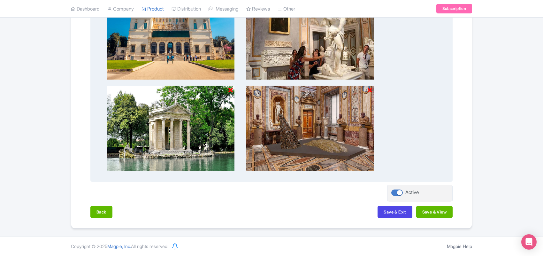
scroll to position [288, 0]
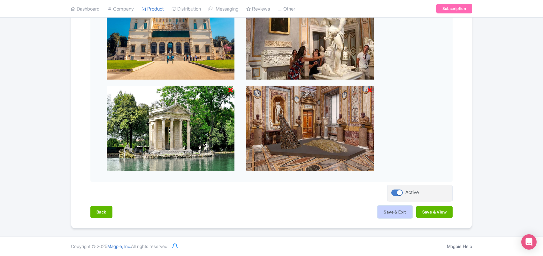
click at [390, 212] on button "Save & Exit" at bounding box center [395, 212] width 35 height 12
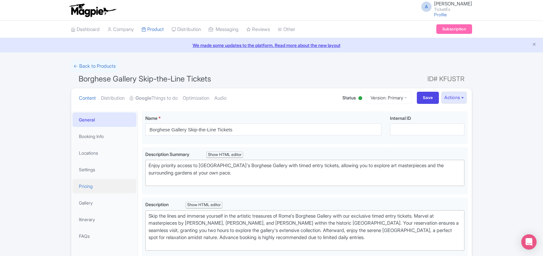
click at [87, 188] on link "Pricing" at bounding box center [105, 186] width 64 height 14
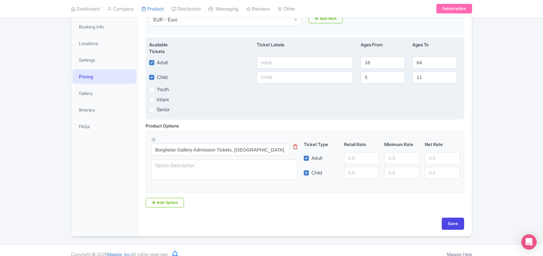
scroll to position [120, 0]
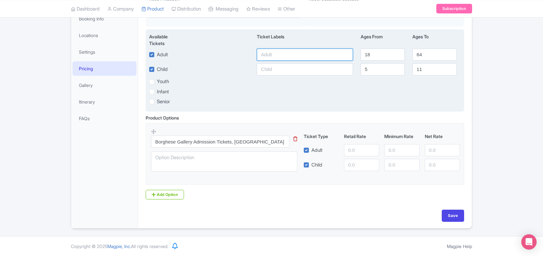
click at [276, 56] on input "text" at bounding box center [305, 55] width 96 height 12
drag, startPoint x: 276, startPoint y: 53, endPoint x: 172, endPoint y: 56, distance: 104.5
click at [173, 55] on div "Adult 34 18 64" at bounding box center [304, 55] width 319 height 12
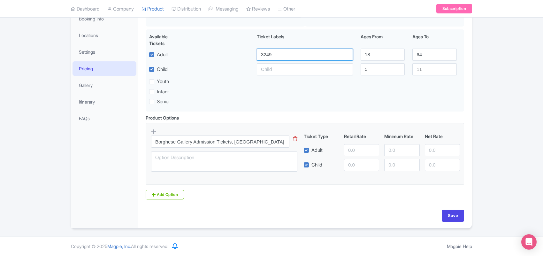
type input "3249"
click at [351, 146] on input "number" at bounding box center [361, 150] width 35 height 12
type input "1"
type input "1912"
paste input "1912"
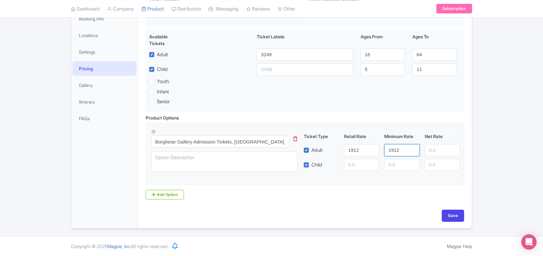
type input "1912"
paste input "1912"
type input "1912"
paste input "1912"
type input "1912"
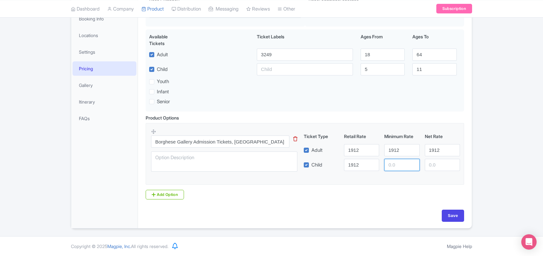
paste input "1912"
type input "1912"
paste input "1912"
type input "1912"
click at [451, 218] on input "Save" at bounding box center [453, 216] width 22 height 12
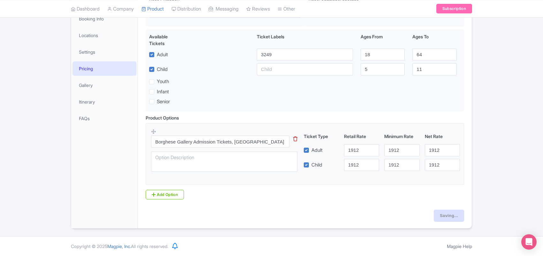
type input "Saving..."
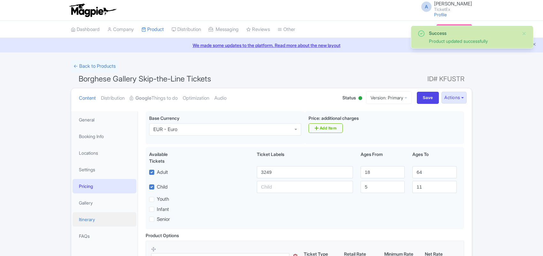
scroll to position [111, 0]
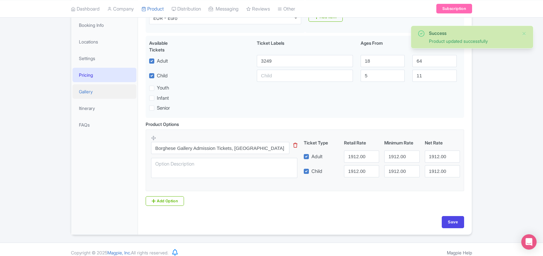
click at [87, 89] on link "Gallery" at bounding box center [105, 91] width 64 height 14
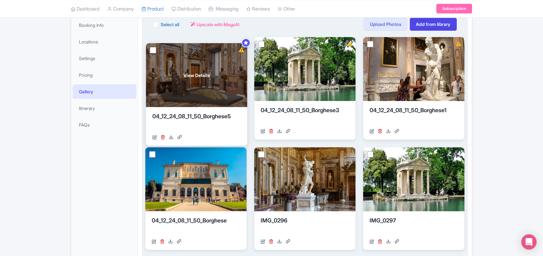
drag, startPoint x: 206, startPoint y: 74, endPoint x: 207, endPoint y: 80, distance: 6.1
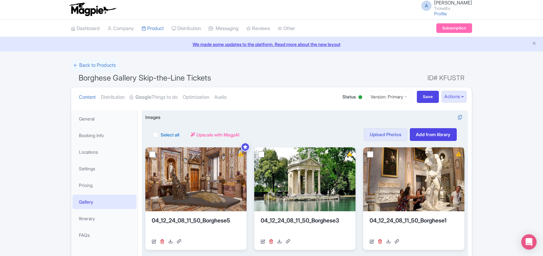
scroll to position [0, 0]
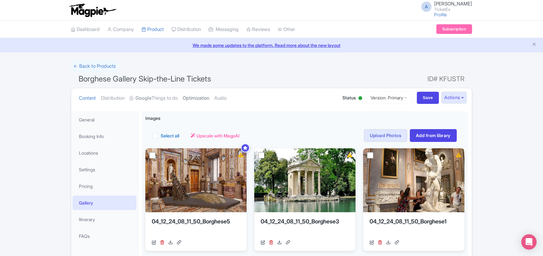
click at [198, 99] on link "Optimization" at bounding box center [196, 98] width 27 height 20
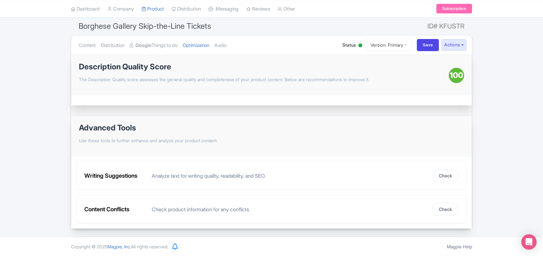
scroll to position [54, 0]
click at [428, 42] on input "Save" at bounding box center [428, 45] width 22 height 12
type input "Saving..."
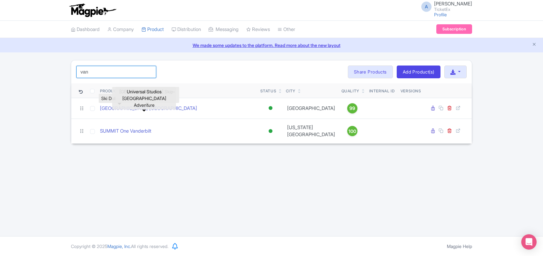
drag, startPoint x: 100, startPoint y: 73, endPoint x: 109, endPoint y: 7, distance: 67.0
click at [15, 70] on div "van Search Bulk Actions [GEOGRAPHIC_DATA] Add to Collection Share Products Add …" at bounding box center [271, 102] width 543 height 84
type input "sea world"
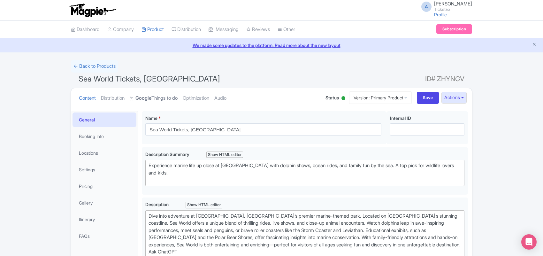
click at [165, 99] on link "Google Things to do" at bounding box center [154, 98] width 48 height 20
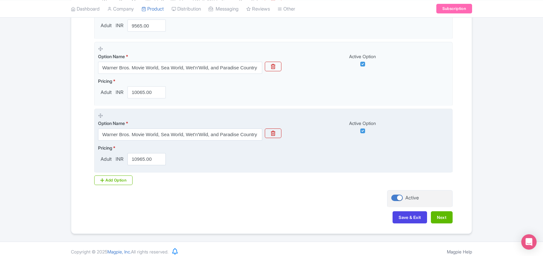
scroll to position [327, 0]
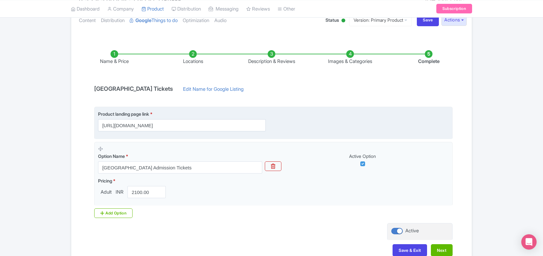
scroll to position [37, 0]
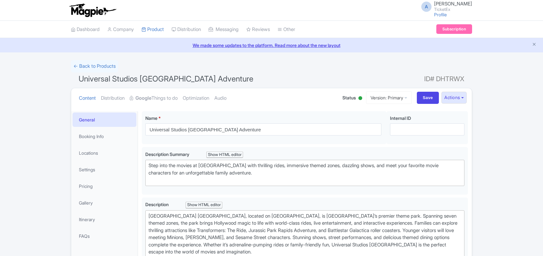
click at [158, 98] on link "Google Things to do" at bounding box center [154, 98] width 48 height 20
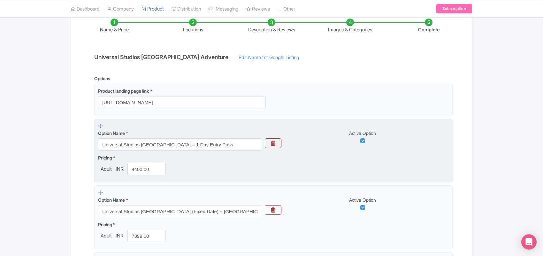
scroll to position [160, 0]
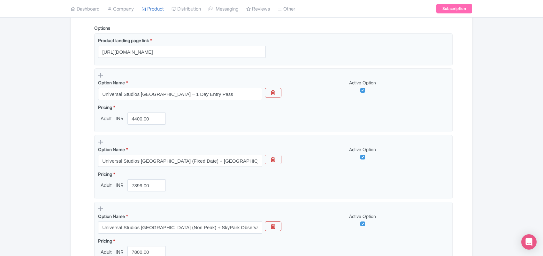
drag, startPoint x: 29, startPoint y: 80, endPoint x: 46, endPoint y: 75, distance: 17.6
click at [29, 80] on div "← Back to Products Universal Studios Singapore Adventure ID# DHTRWX Content Dis…" at bounding box center [271, 246] width 543 height 693
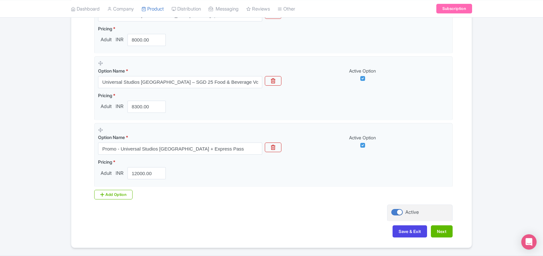
scroll to position [519, 0]
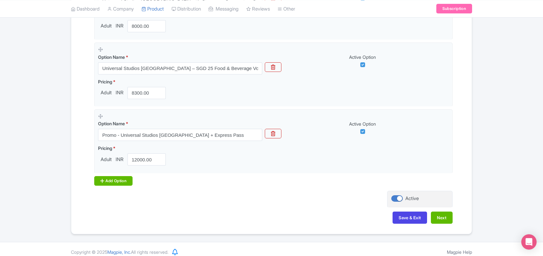
click at [122, 183] on div "Add Option" at bounding box center [113, 181] width 38 height 10
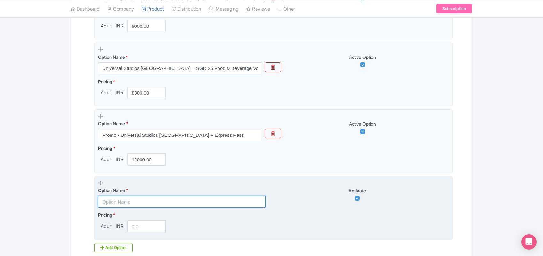
click at [124, 206] on input "text" at bounding box center [182, 202] width 168 height 12
paste input "Universal Studios Singapore – SGD 10 Dining Credit (Entry Ticket Included)"
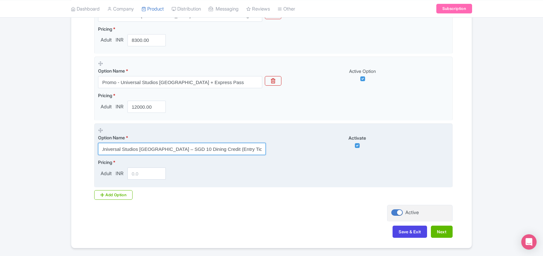
scroll to position [594, 0]
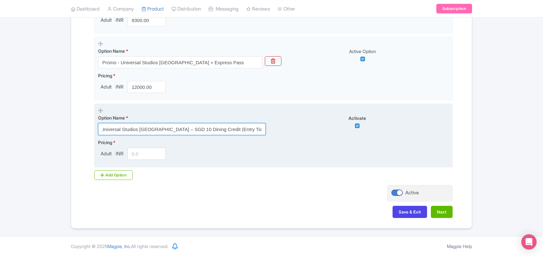
type input "Universal Studios Singapore – SGD 10 Dining Credit (Entry Ticket Included)"
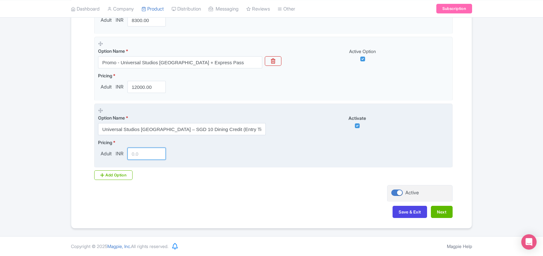
click at [134, 152] on input "number" at bounding box center [146, 154] width 38 height 12
paste input "686.00"
type input "686.00"
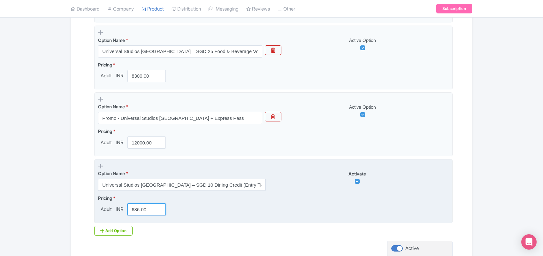
scroll to position [594, 0]
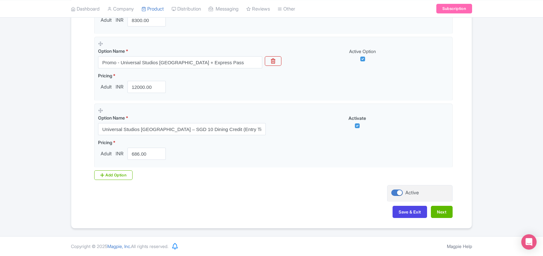
click at [113, 173] on div "Add Option" at bounding box center [113, 175] width 38 height 10
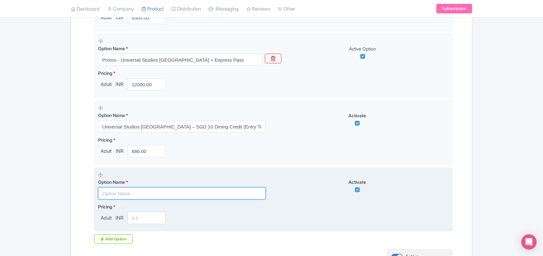
click at [114, 197] on input "text" at bounding box center [182, 193] width 168 height 12
paste input "Universal Studios Singapore + Singapore Cable Car"
type input "Universal Studios Singapore + Singapore Cable Car"
click at [140, 222] on input "number" at bounding box center [146, 218] width 38 height 12
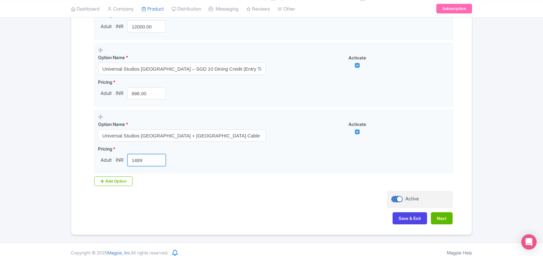
scroll to position [661, 0]
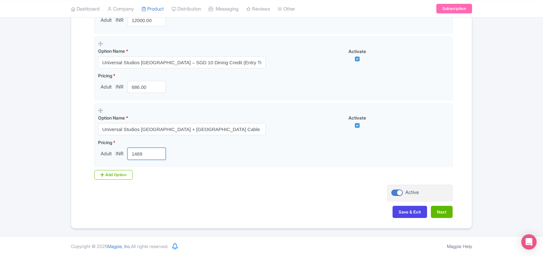
type input "1489"
click at [408, 211] on button "Save & Exit" at bounding box center [410, 212] width 35 height 12
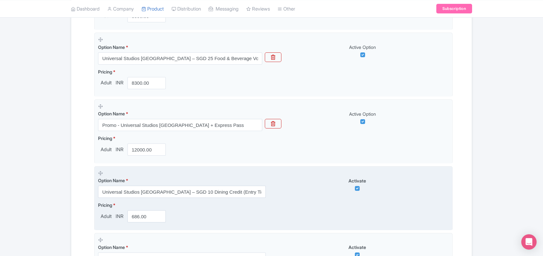
scroll to position [582, 0]
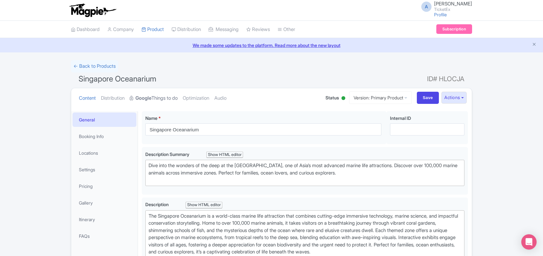
click at [168, 97] on link "Google Things to do" at bounding box center [154, 98] width 48 height 20
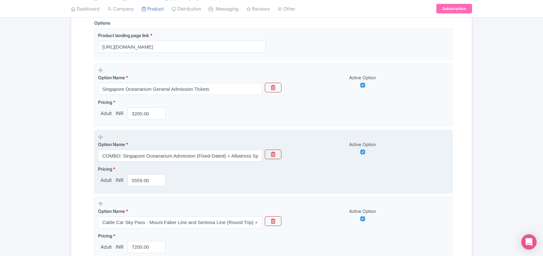
scroll to position [160, 0]
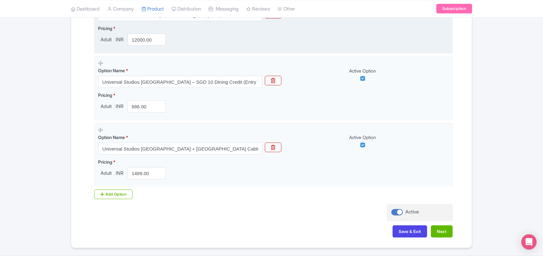
scroll to position [661, 0]
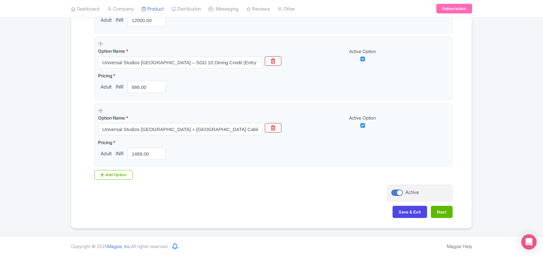
click at [441, 209] on button "Next" at bounding box center [442, 212] width 22 height 12
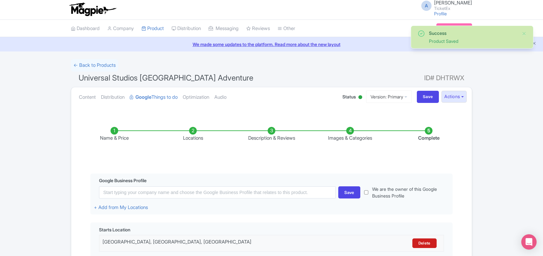
scroll to position [0, 0]
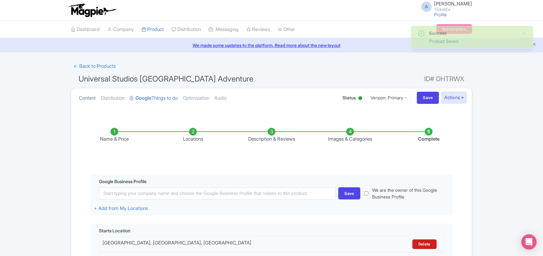
drag, startPoint x: 79, startPoint y: 97, endPoint x: 89, endPoint y: 94, distance: 10.7
click at [80, 97] on link "Content" at bounding box center [87, 98] width 17 height 20
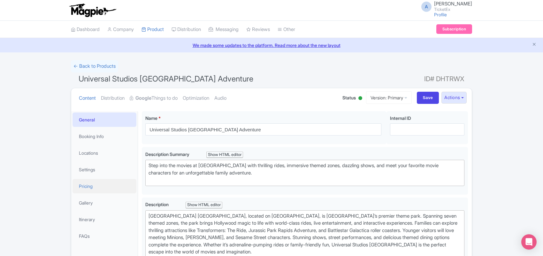
click at [95, 184] on link "Pricing" at bounding box center [105, 186] width 64 height 14
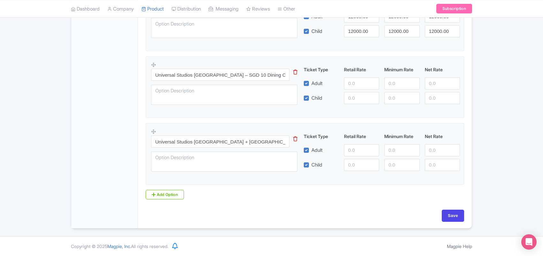
scroll to position [655, 0]
click at [356, 83] on input "number" at bounding box center [361, 83] width 35 height 12
paste input "686"
type input "686"
paste input "686"
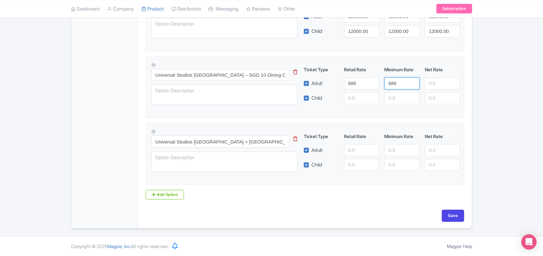
type input "686"
paste input "686"
type input "686"
paste input "686"
type input "686"
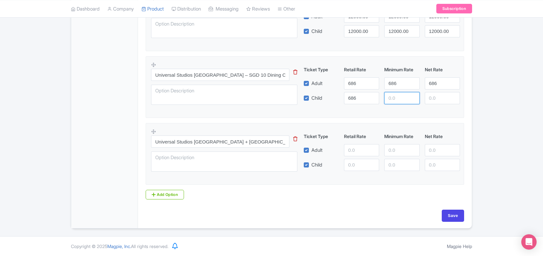
paste input "686"
type input "686"
paste input "686"
type input "686"
click at [352, 147] on input "number" at bounding box center [361, 150] width 35 height 12
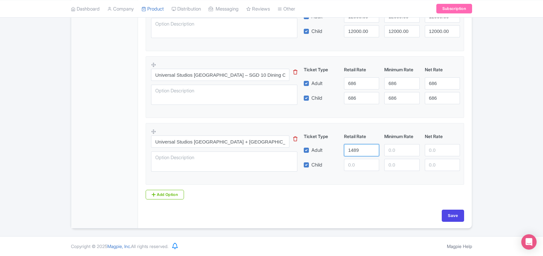
type input "1489"
paste input "1489"
type input "1489"
paste input "1489"
type input "1489"
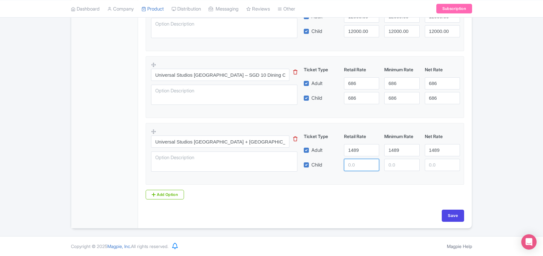
paste input "1489"
type input "1489"
paste input "1489"
type input "1489"
paste input "1489"
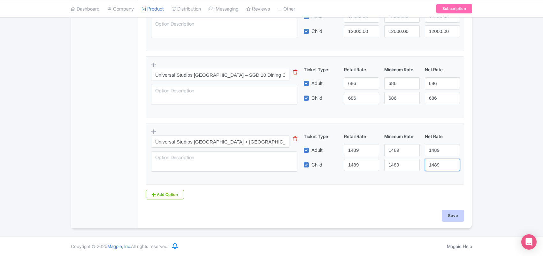
type input "1489"
click at [459, 216] on input "Save" at bounding box center [453, 216] width 22 height 12
type input "Saving..."
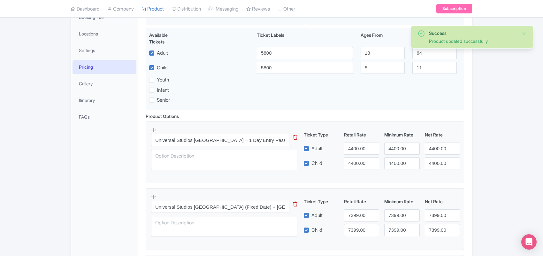
scroll to position [96, 0]
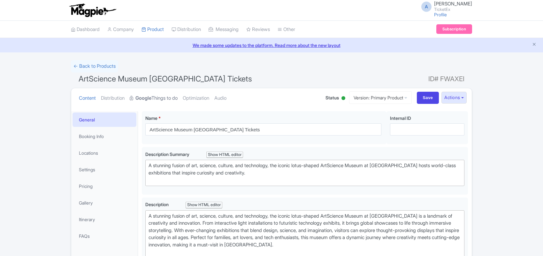
click at [164, 98] on link "Google Things to do" at bounding box center [154, 98] width 48 height 20
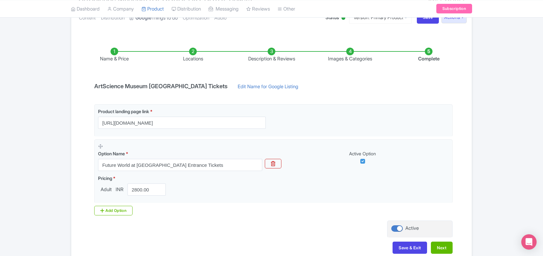
scroll to position [117, 0]
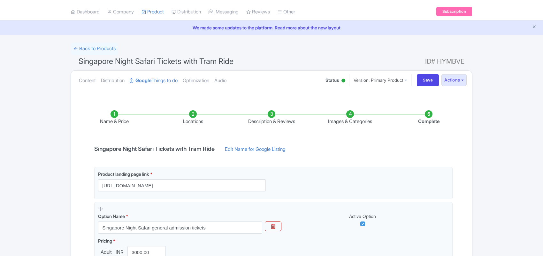
scroll to position [117, 0]
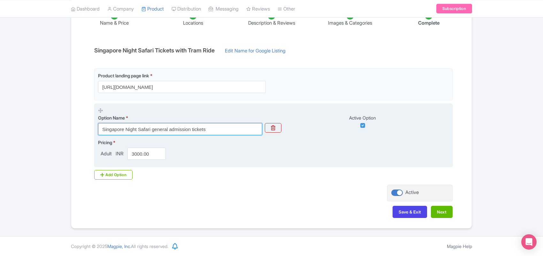
drag, startPoint x: 126, startPoint y: 127, endPoint x: 221, endPoint y: 131, distance: 95.6
click at [221, 131] on input "Singapore Night Safari general admission tickets" at bounding box center [180, 129] width 164 height 12
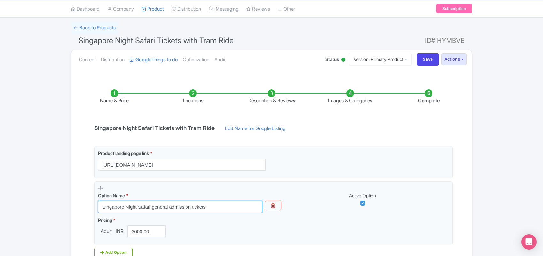
scroll to position [37, 0]
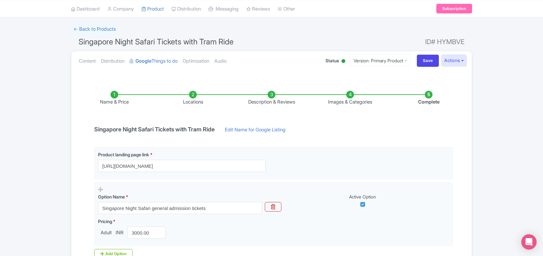
click at [54, 64] on div "← Back to Products Singapore Night Safari Tickets with Tram Ride ID# HYMBVE Con…" at bounding box center [271, 165] width 543 height 284
